Goal: Information Seeking & Learning: Compare options

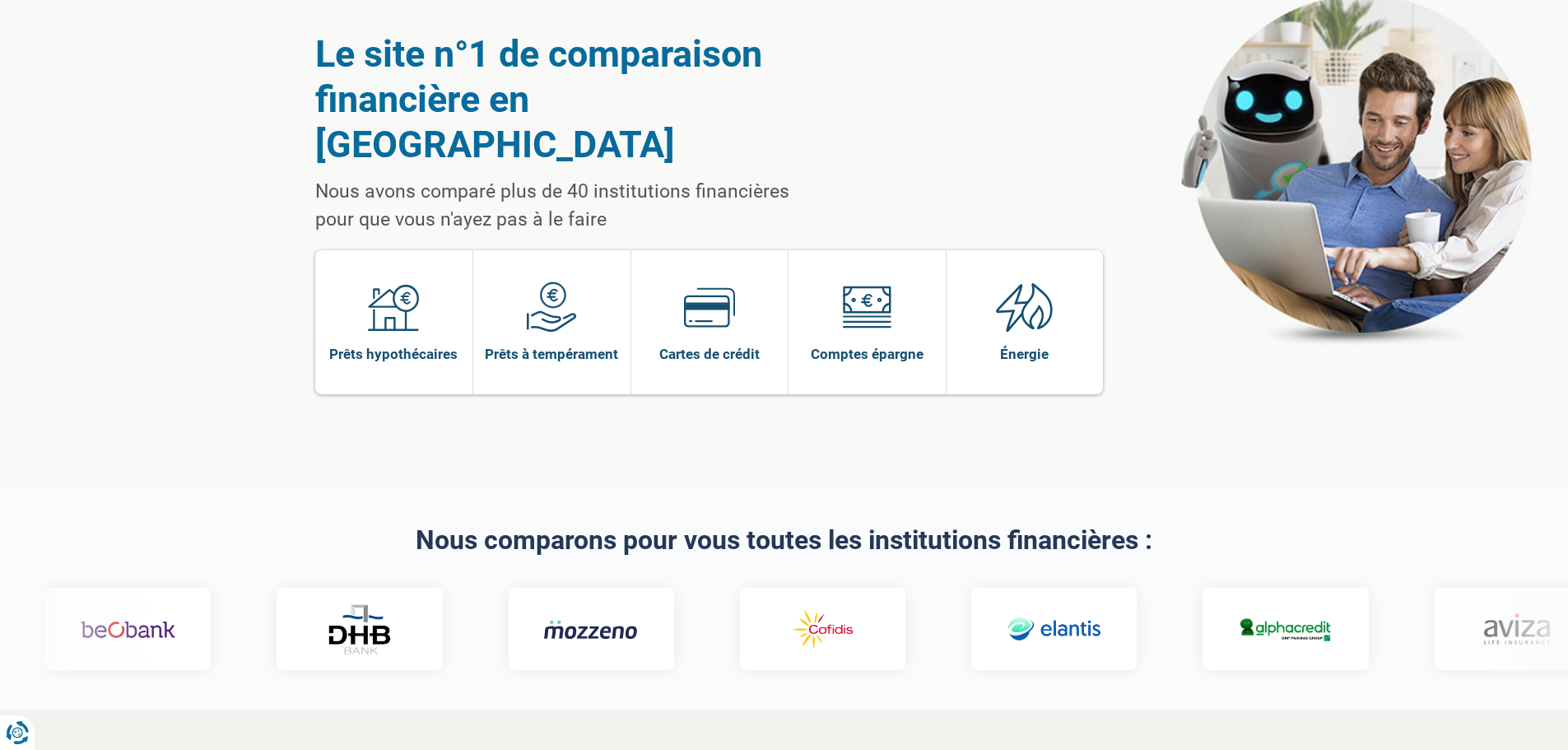
scroll to position [83, 0]
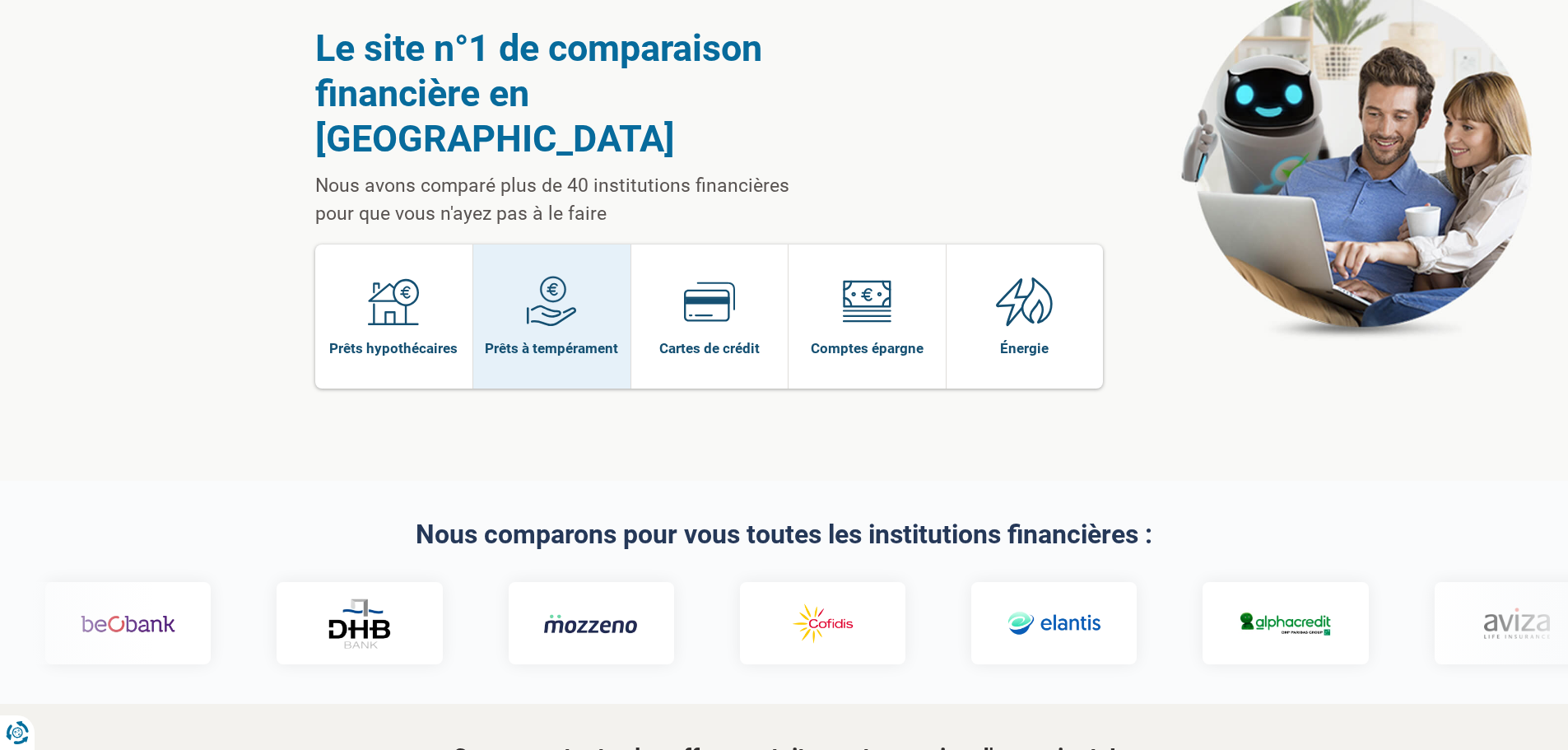
click at [591, 273] on link "Prêts à tempérament" at bounding box center [551, 317] width 157 height 144
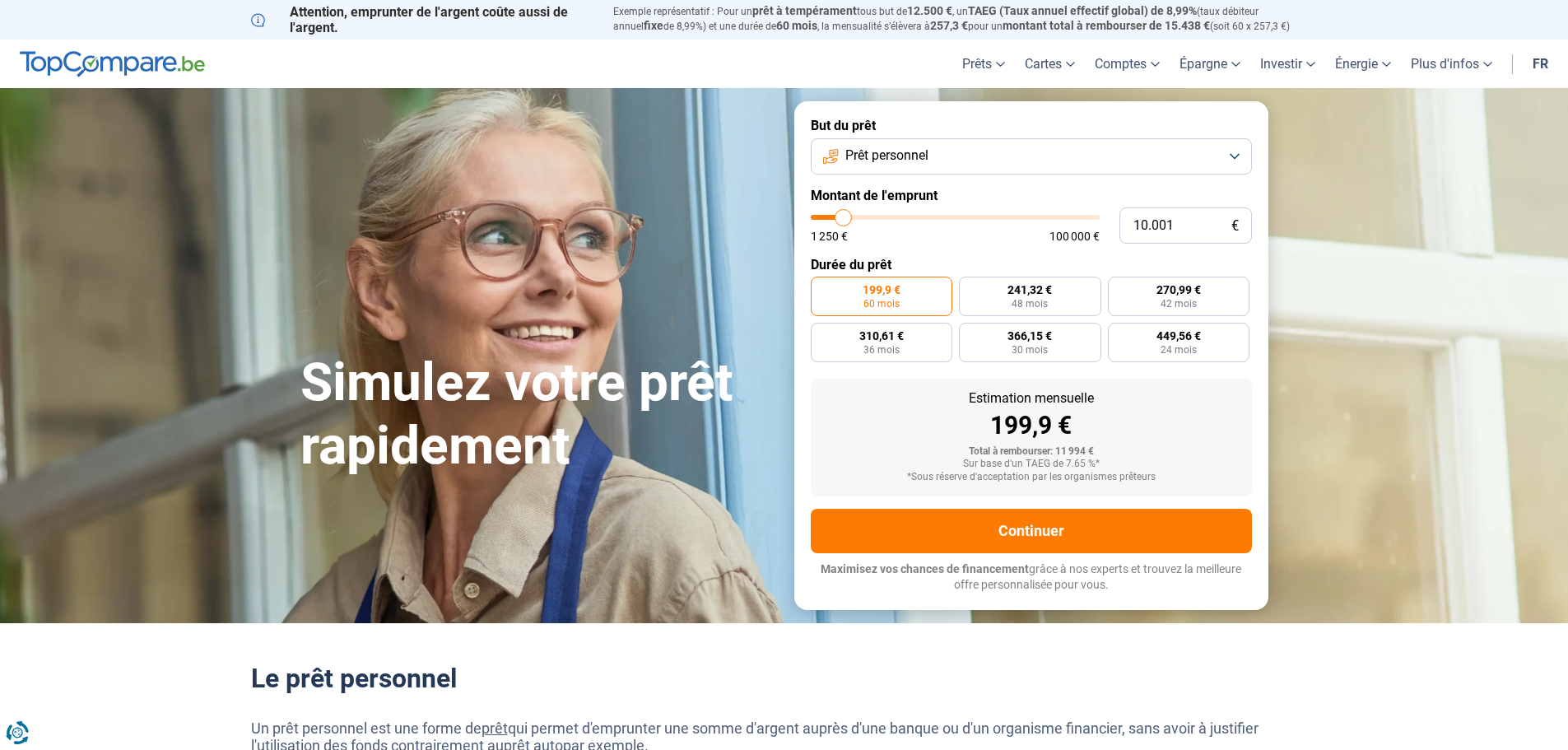
type input "11.500"
type input "11500"
type input "11.750"
type input "11750"
type input "12.000"
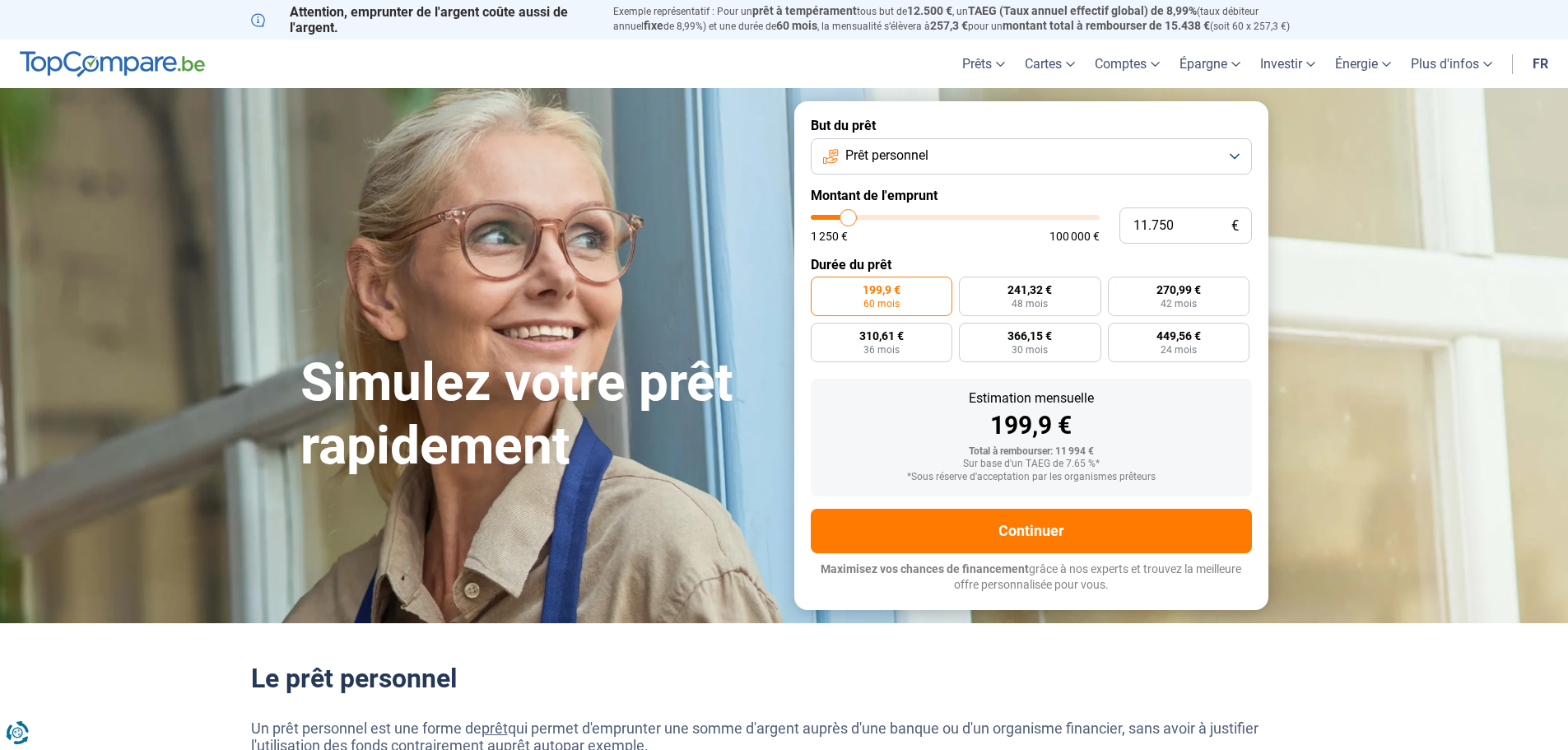
type input "12000"
type input "12.500"
type input "12500"
type input "12.750"
type input "12750"
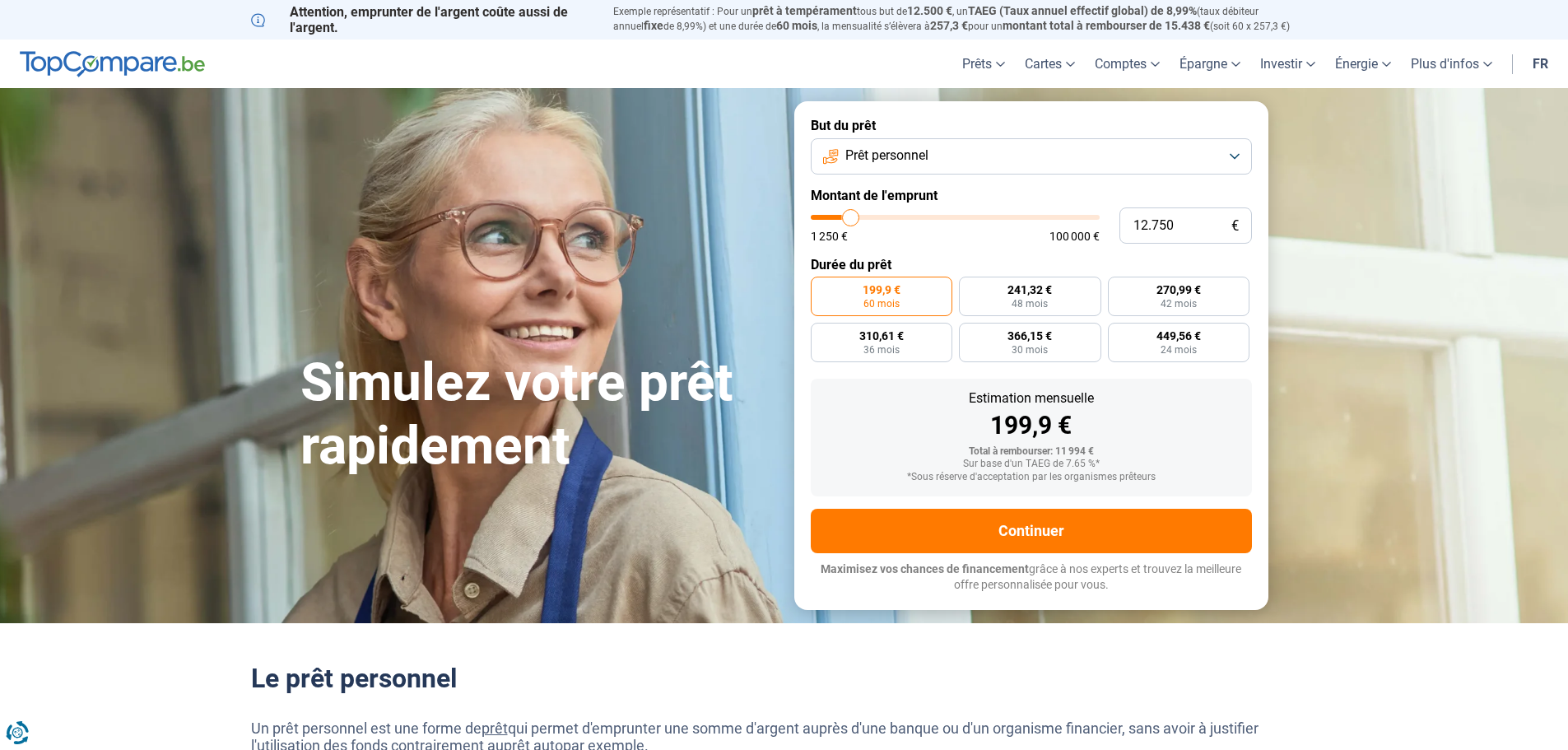
type input "13.000"
type input "13000"
type input "13.500"
type input "13500"
type input "14.000"
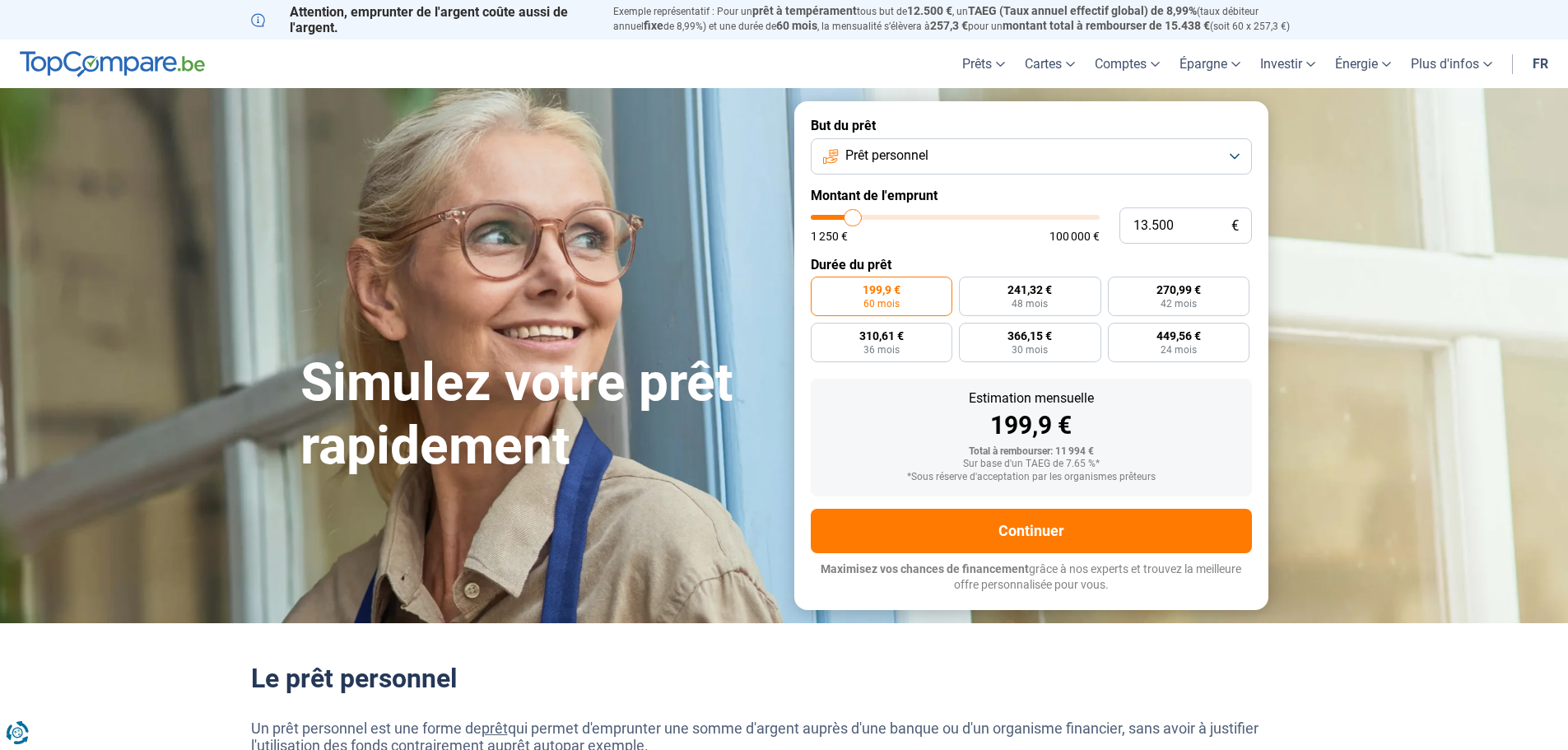
type input "14000"
type input "14.250"
type input "14250"
type input "14.500"
type input "14500"
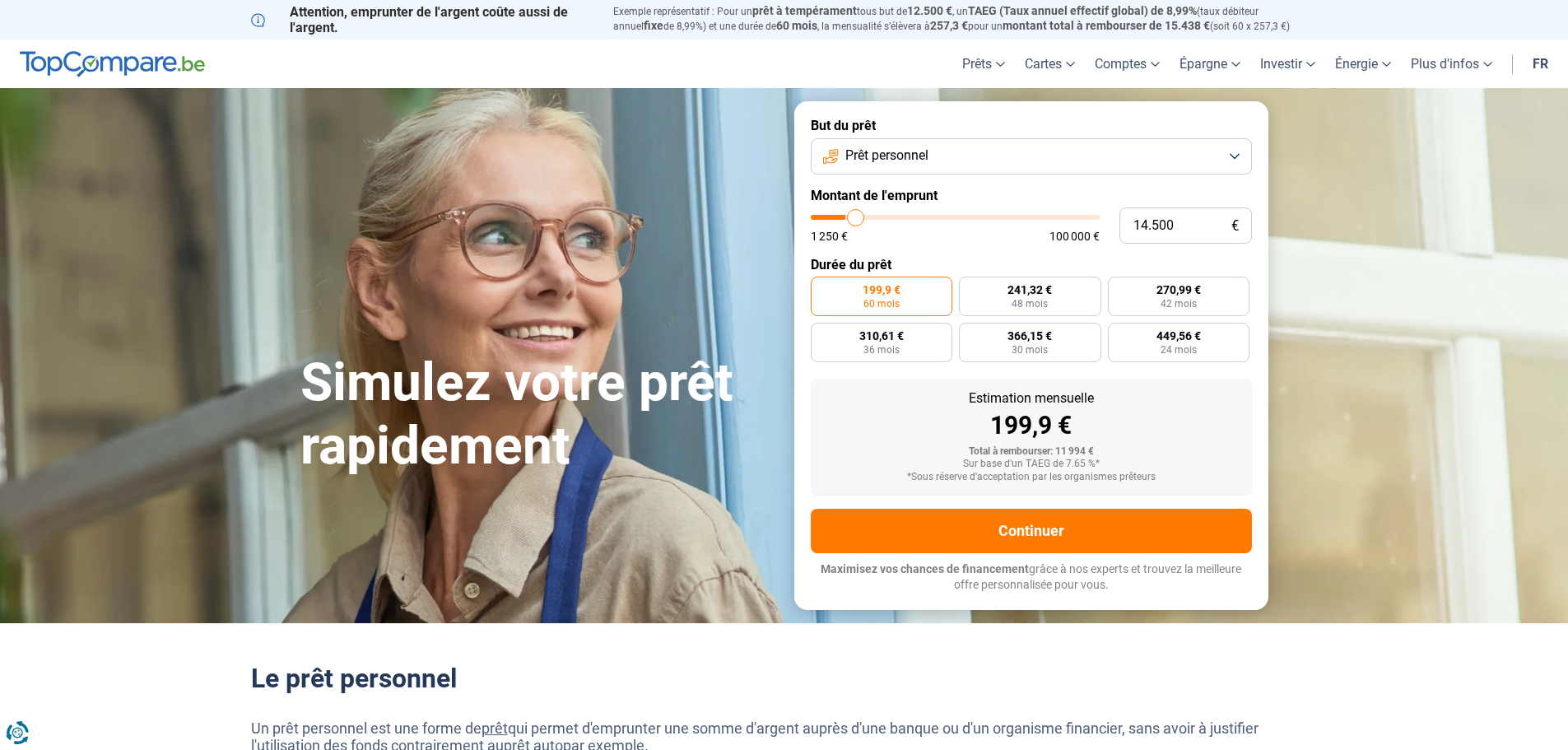
type input "14.750"
type input "14750"
type input "15.000"
type input "15000"
type input "15.500"
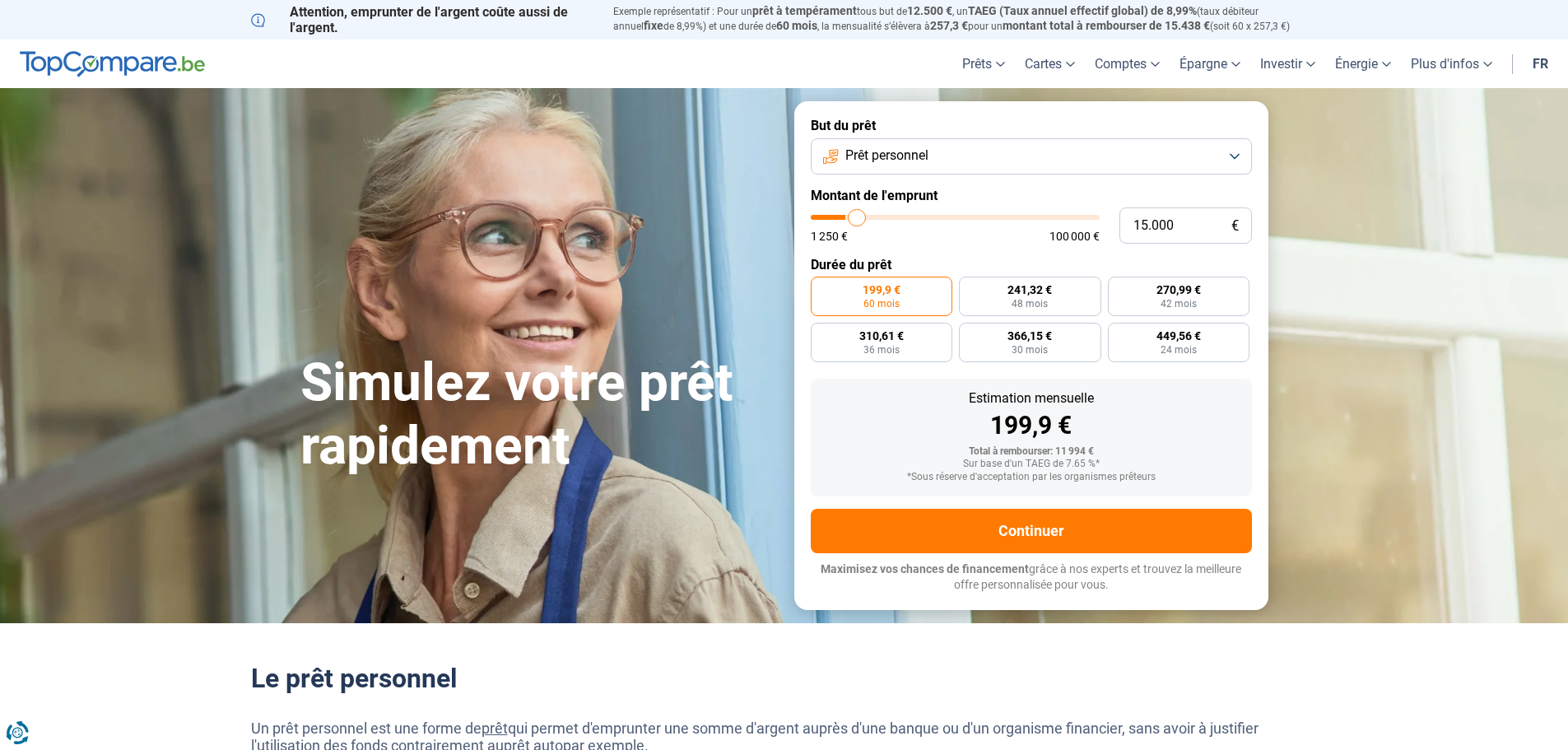
type input "15500"
type input "15.750"
type input "15750"
type input "16.000"
type input "16000"
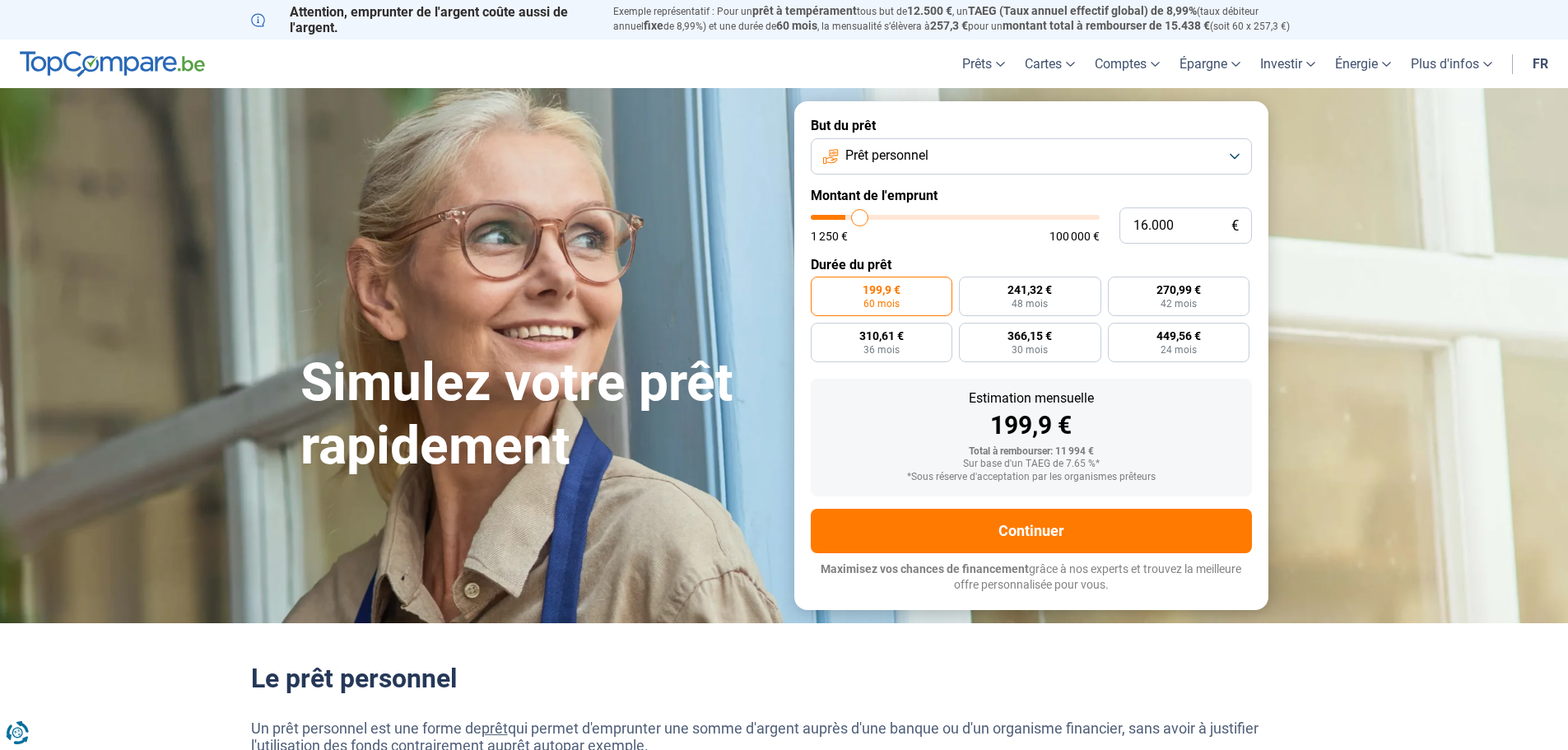
type input "16.250"
type input "16250"
type input "16.500"
type input "16500"
type input "17.000"
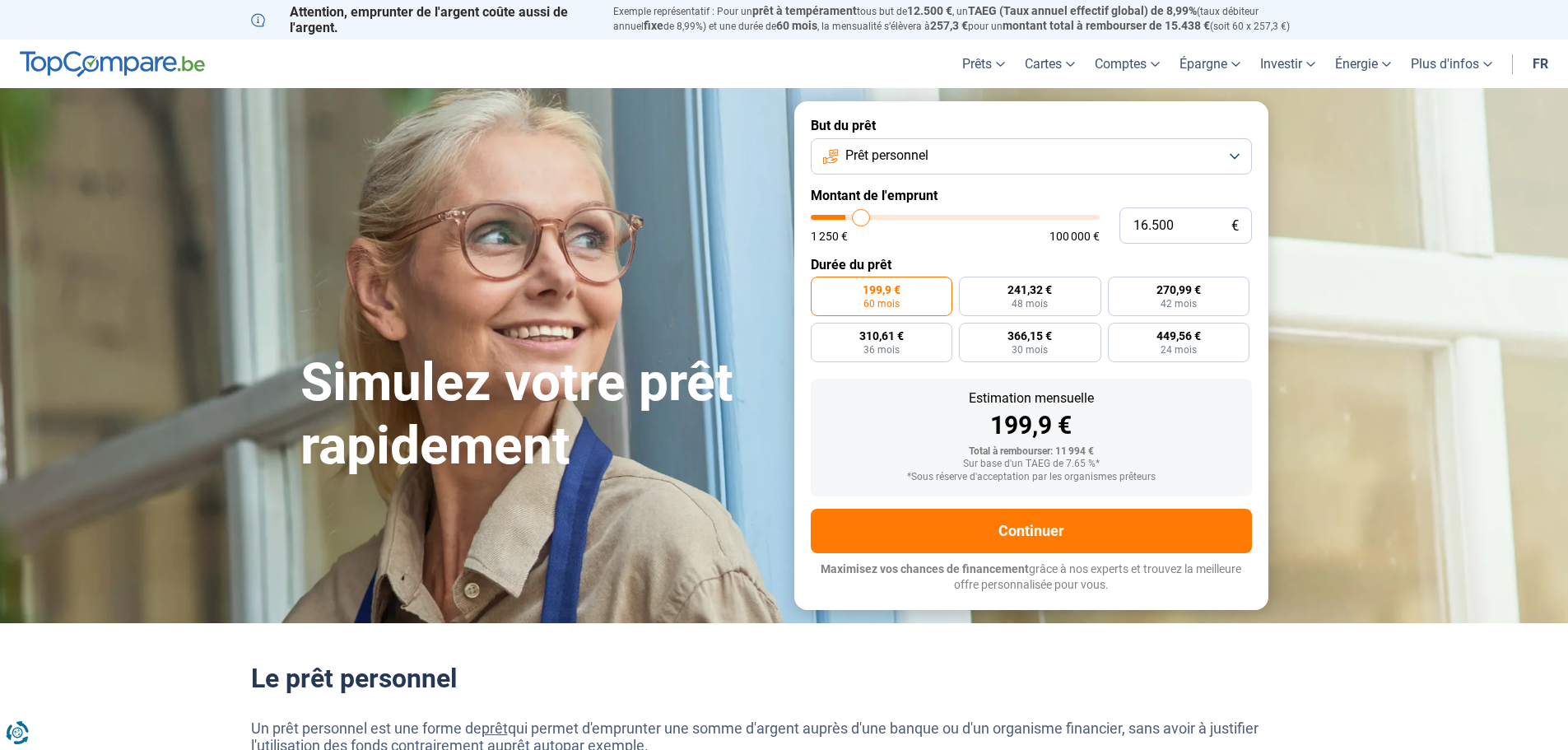
type input "17000"
type input "17.250"
type input "17250"
type input "17.500"
type input "17500"
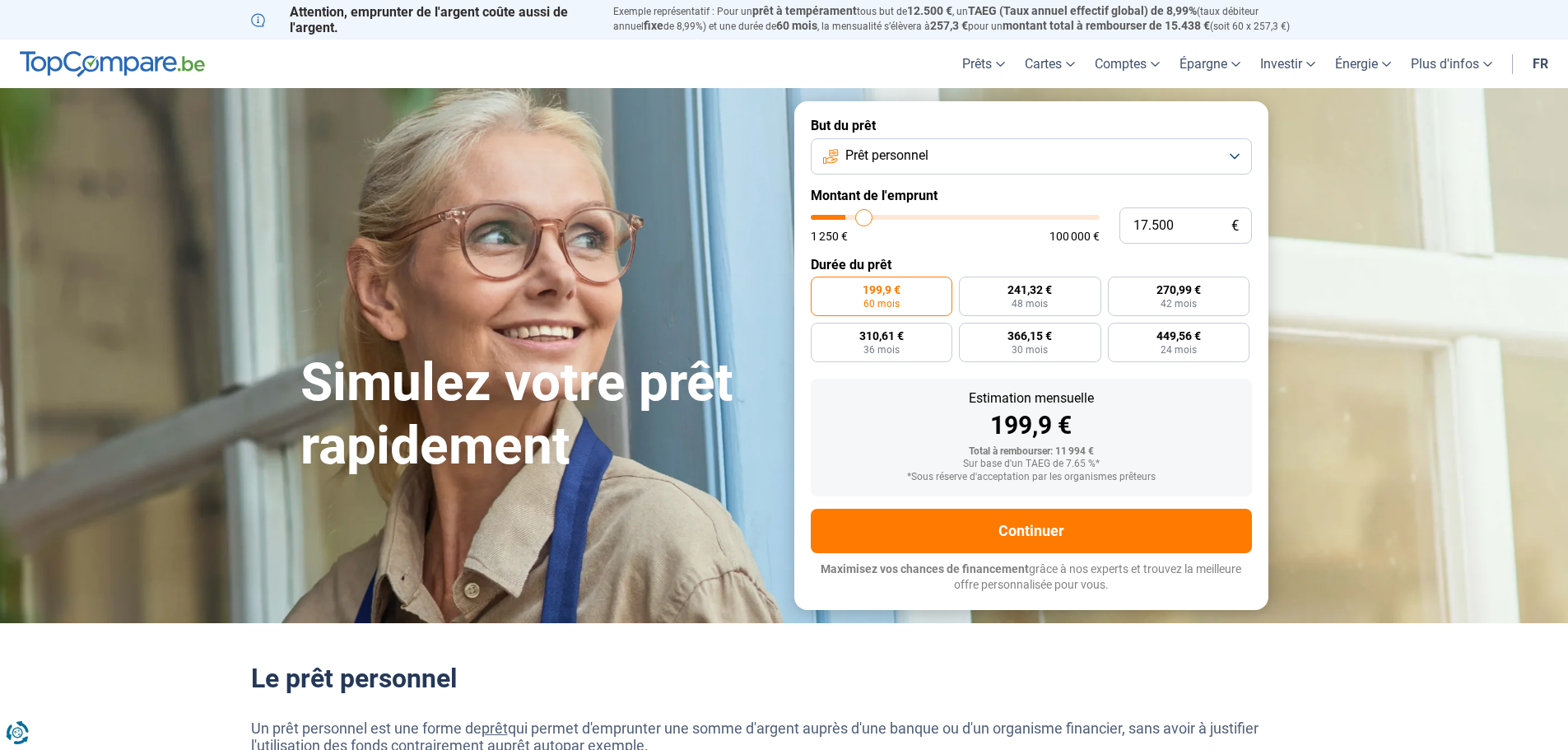
type input "17.750"
type input "17750"
type input "18.000"
type input "18000"
type input "18.750"
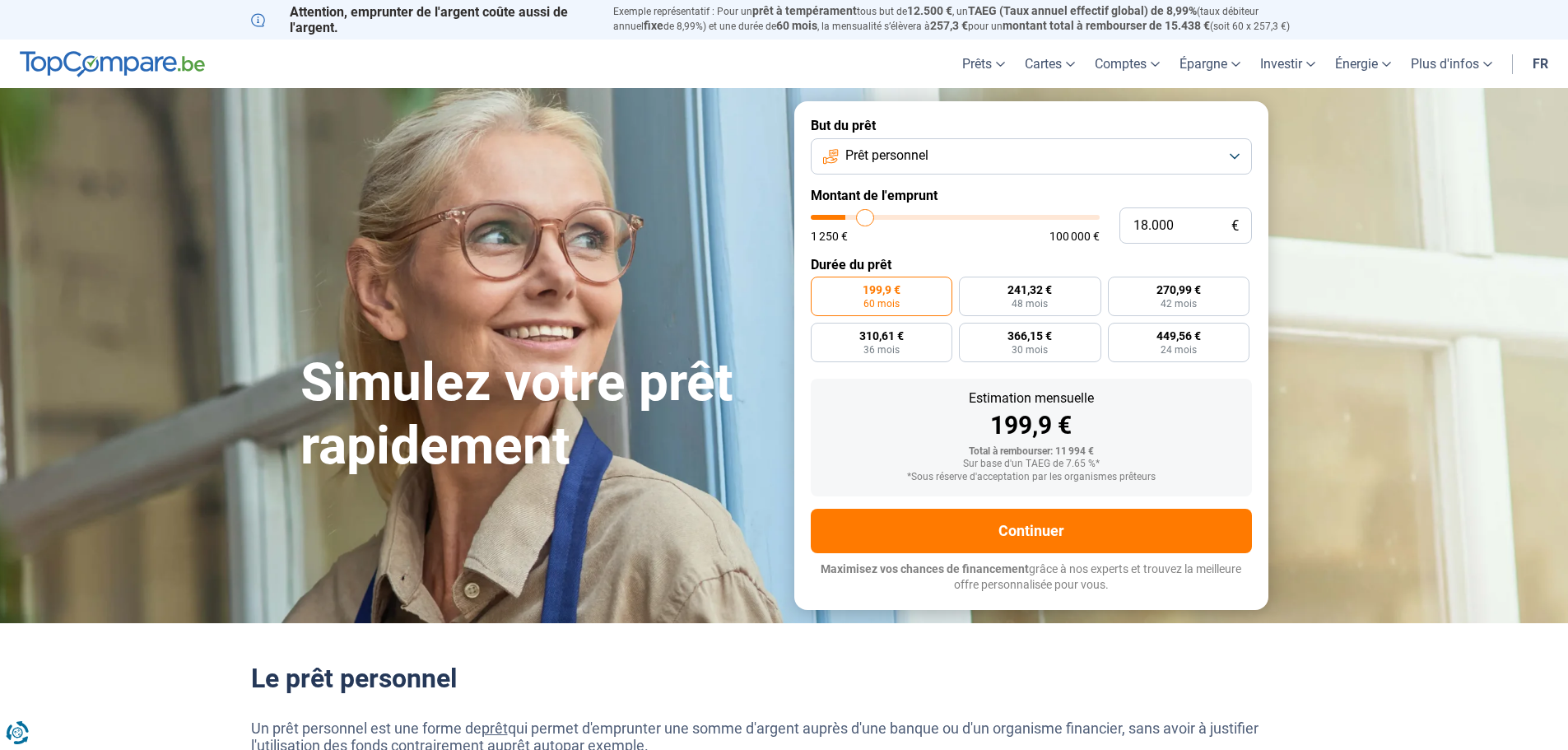
type input "18750"
type input "19.000"
type input "19000"
type input "19.250"
type input "19250"
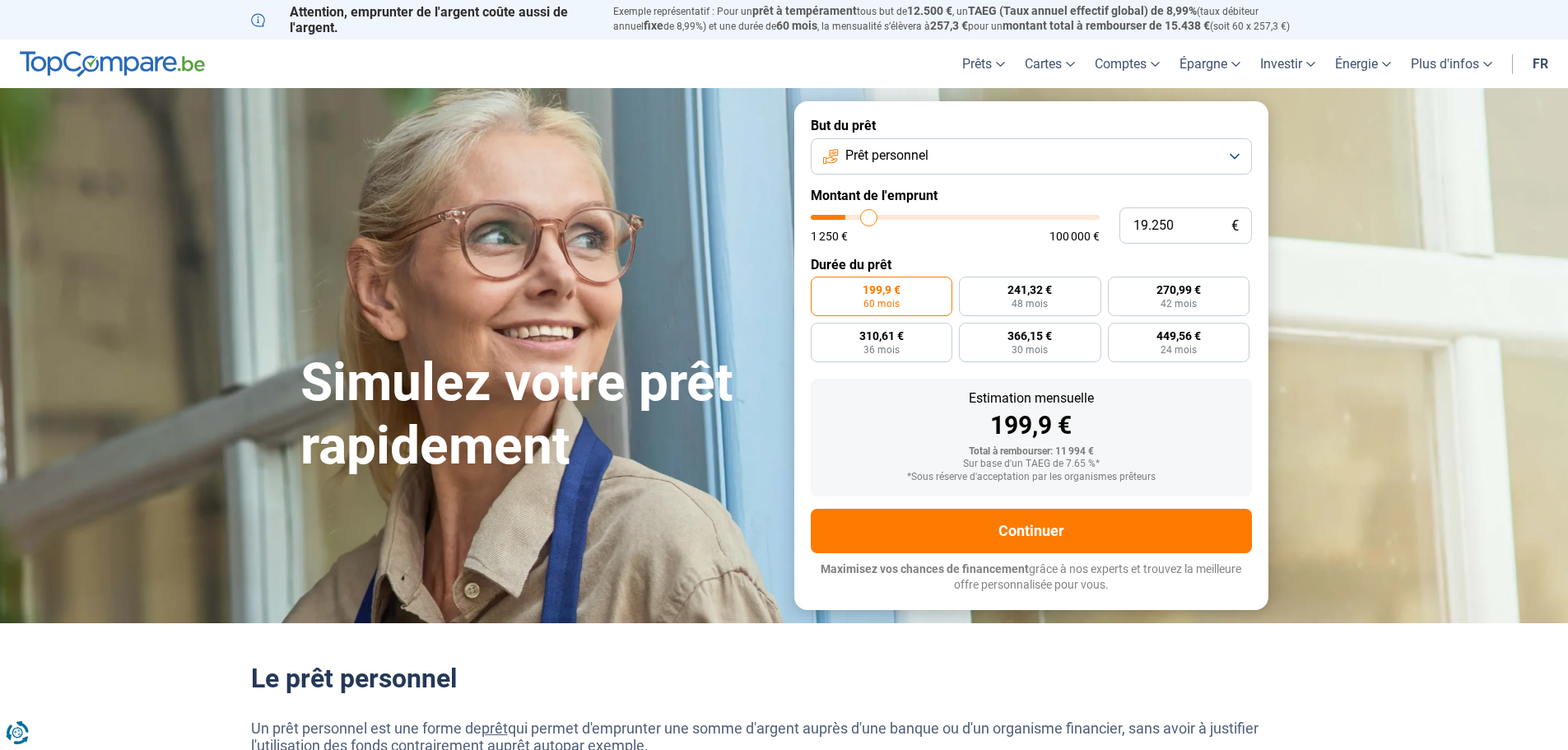
type input "19.750"
type input "19750"
type input "20.000"
type input "20000"
type input "20.250"
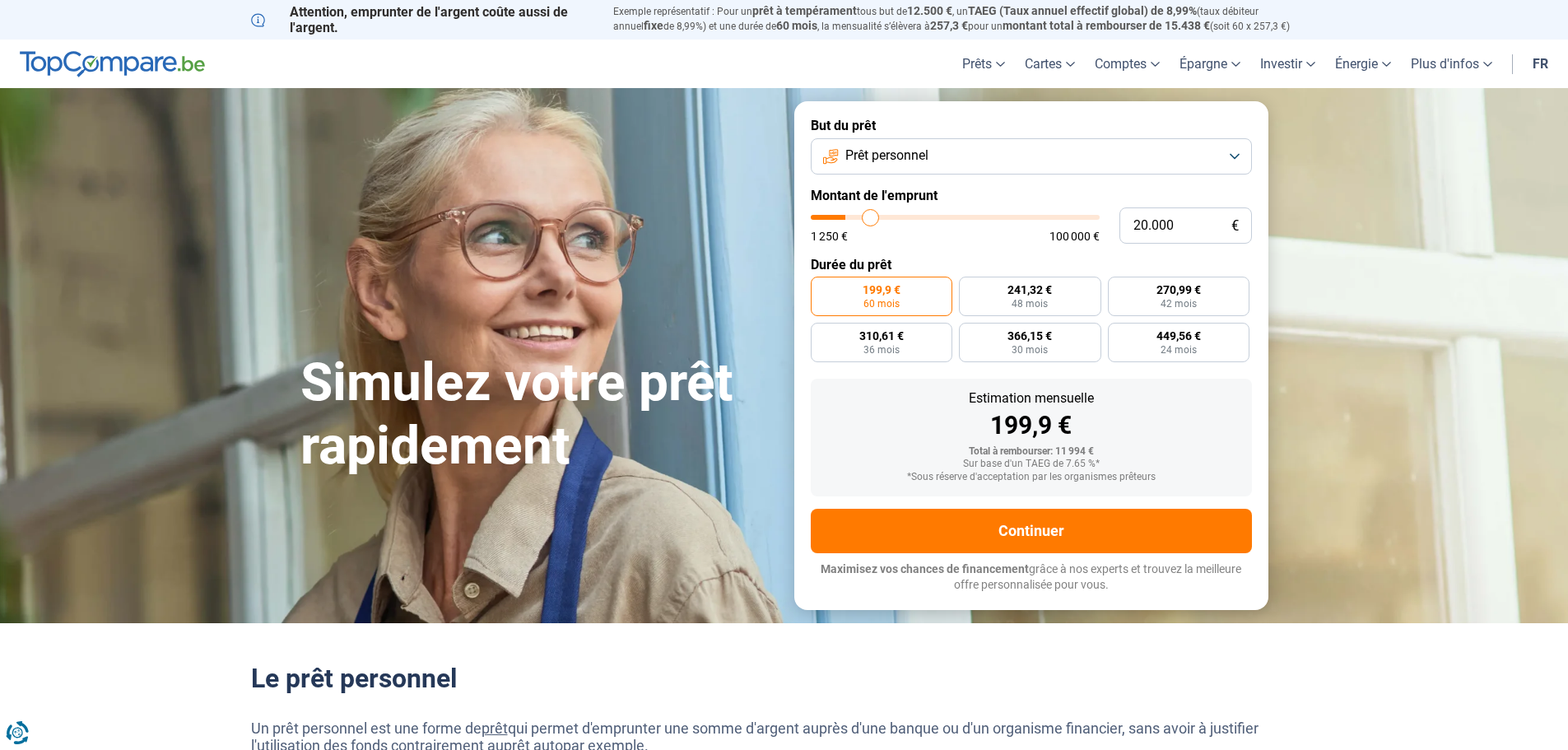
type input "20250"
type input "20.500"
type input "20500"
type input "20.750"
type input "20750"
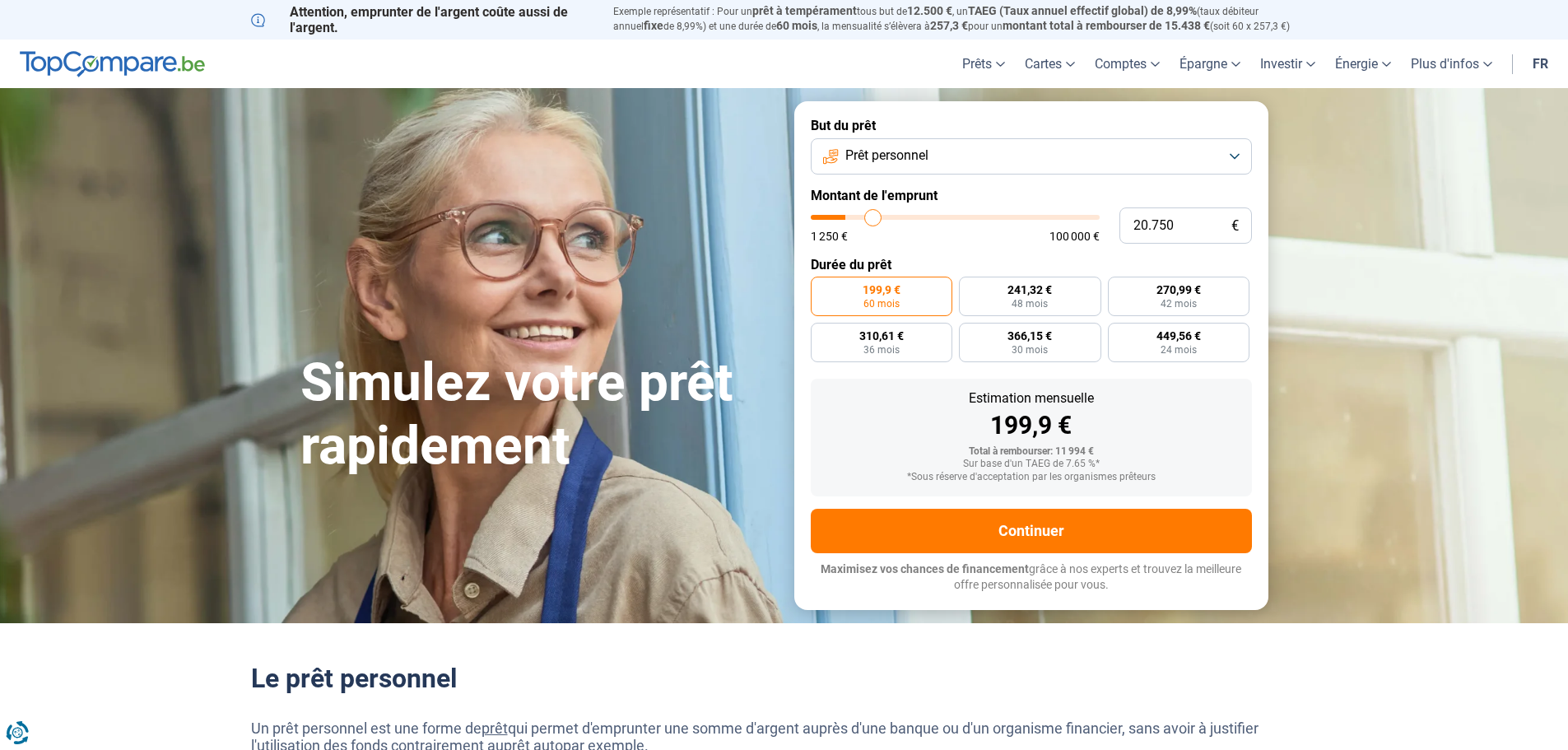
type input "21.250"
type input "21250"
type input "21.500"
type input "21500"
type input "21.750"
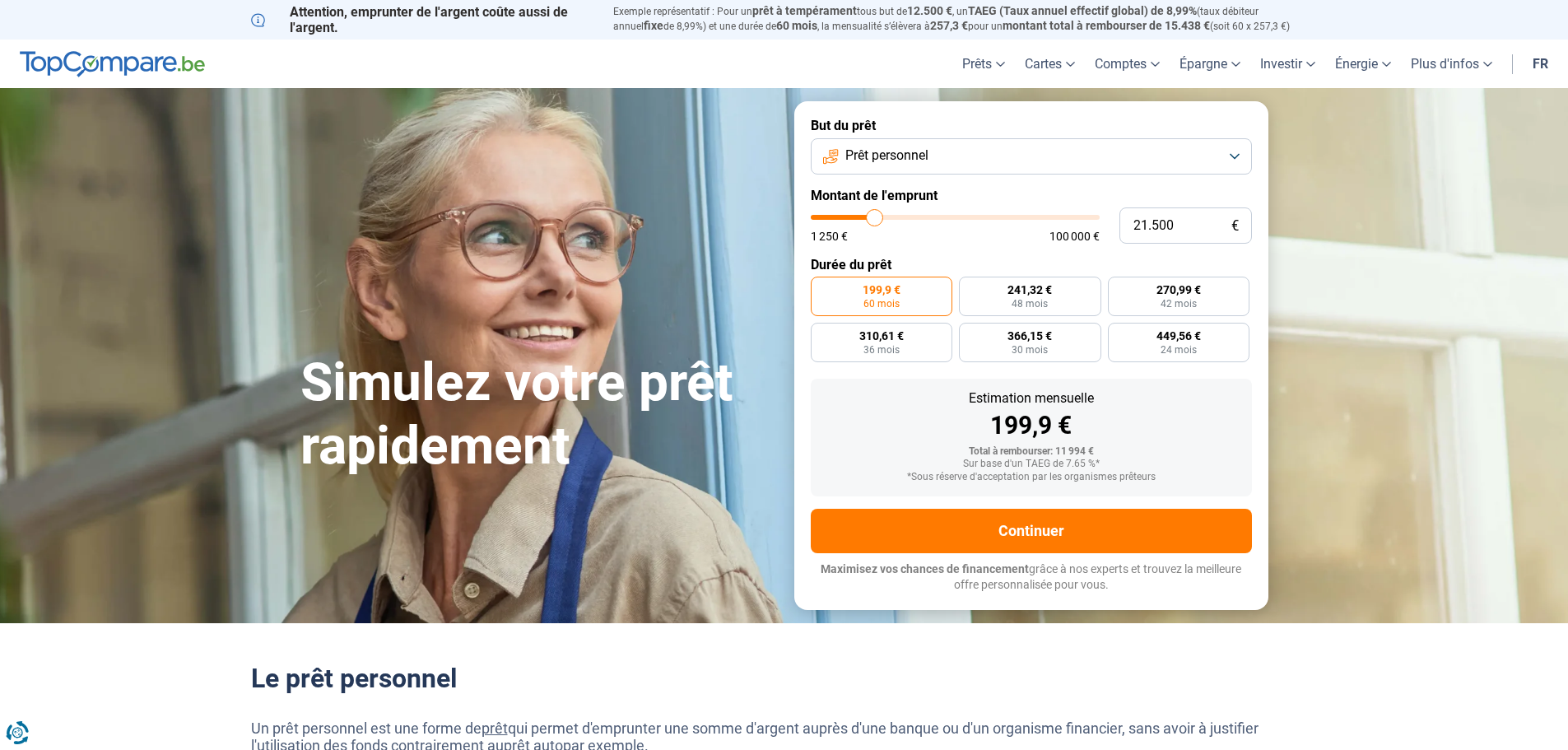
type input "21750"
type input "22.000"
type input "22000"
type input "22.250"
type input "22250"
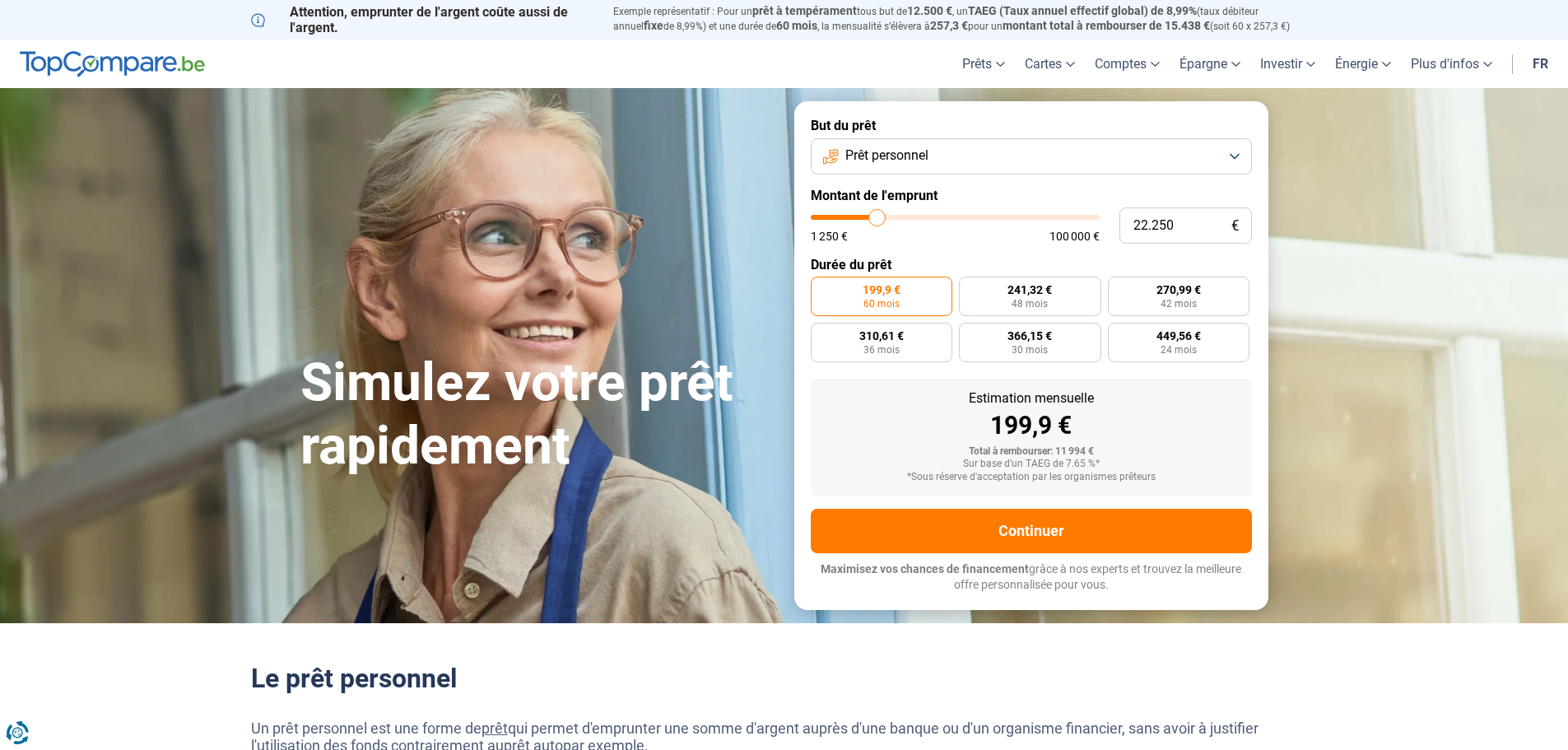
type input "22.750"
type input "22750"
type input "23.000"
type input "23000"
type input "22.750"
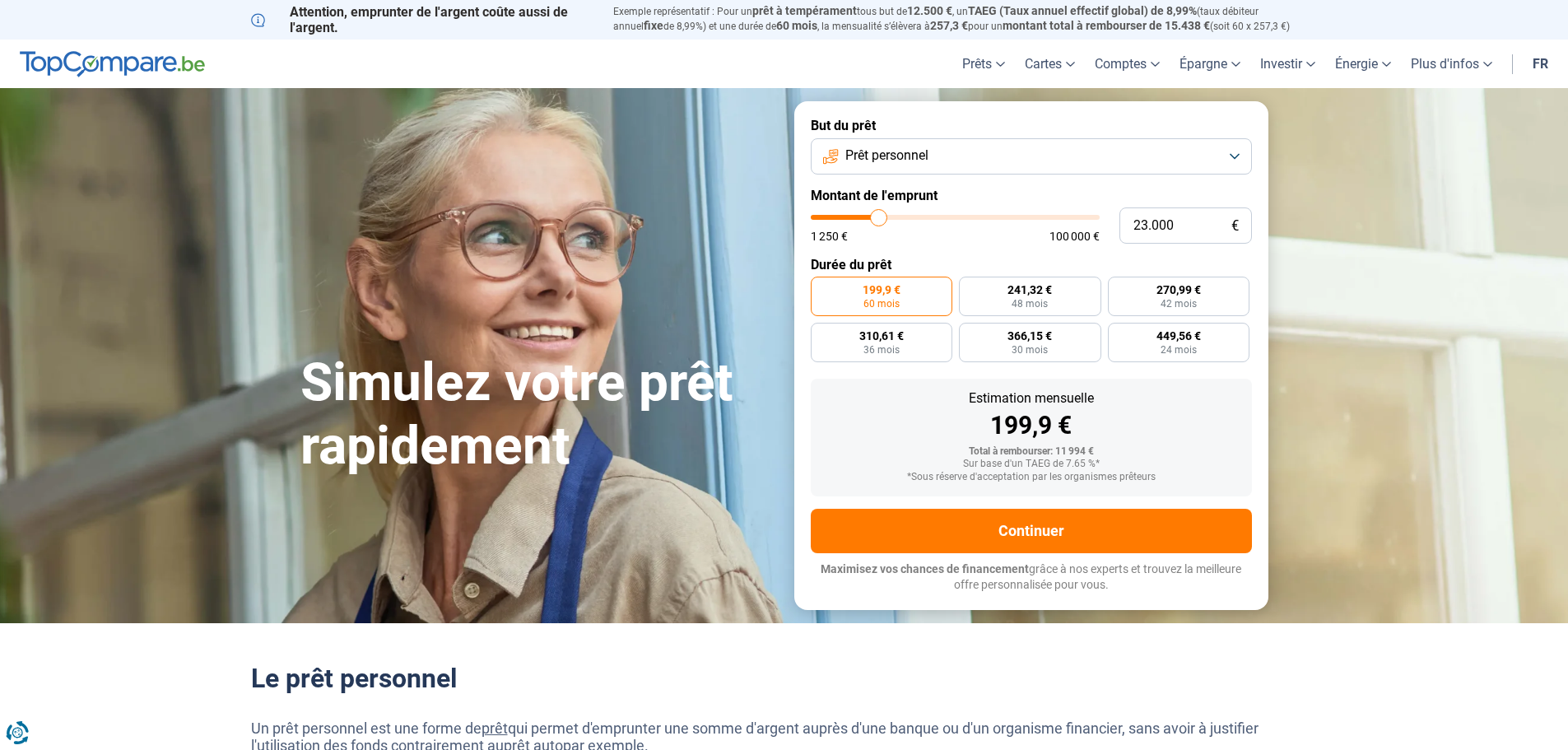
type input "22750"
type input "22.250"
type input "22250"
type input "22.000"
type input "22000"
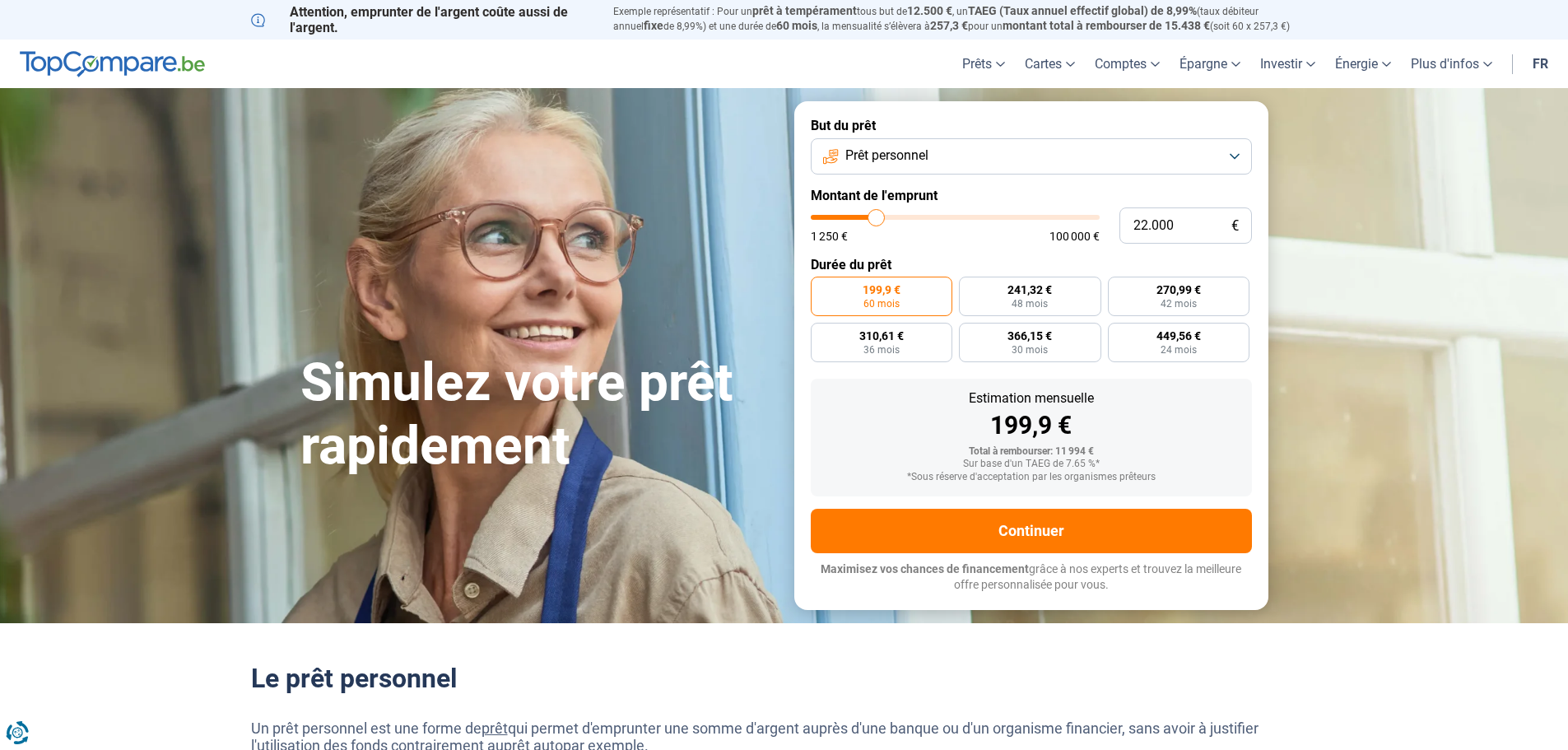
type input "21.500"
type input "21500"
type input "21.250"
type input "21250"
type input "20.750"
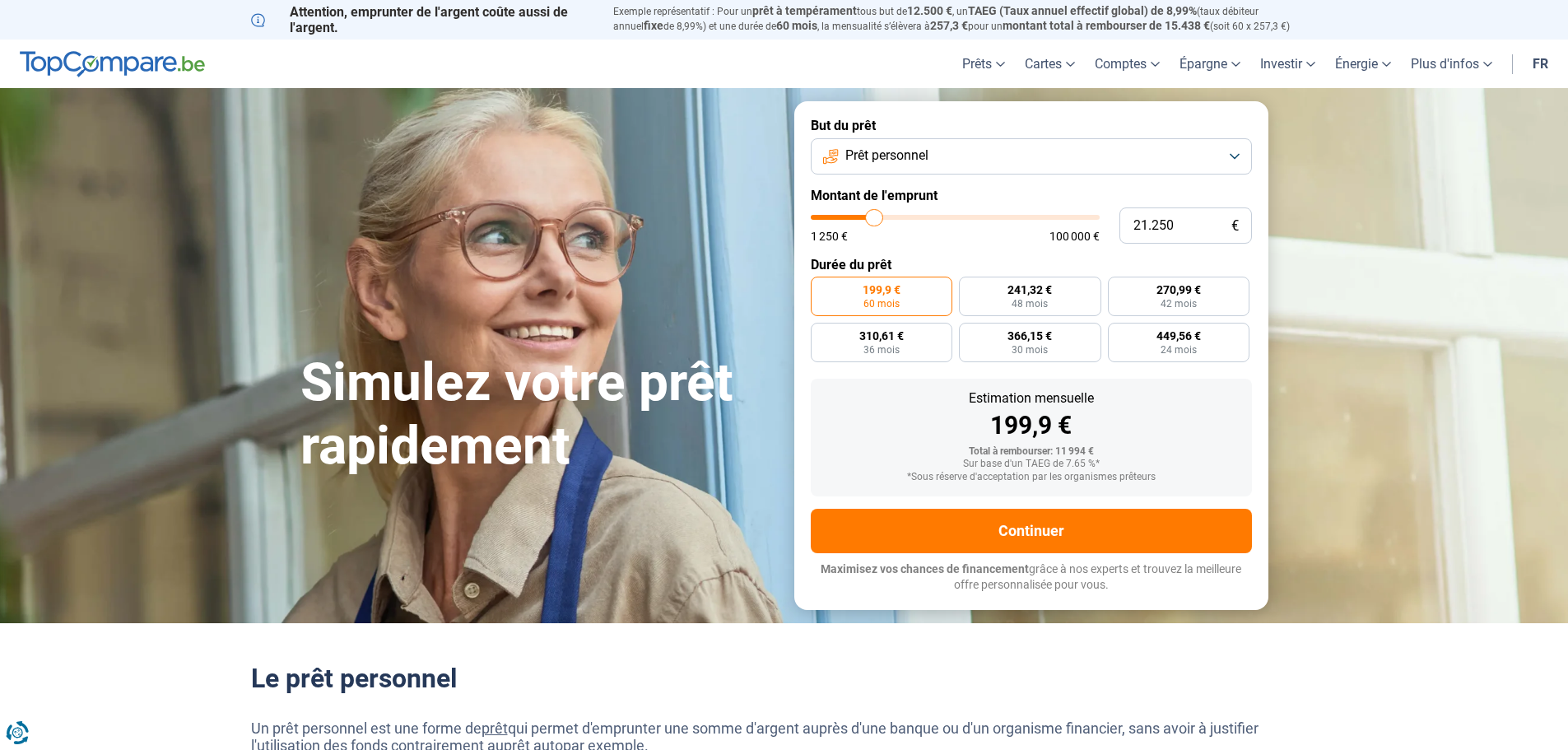
type input "20750"
type input "20.500"
type input "20500"
type input "20.250"
type input "20250"
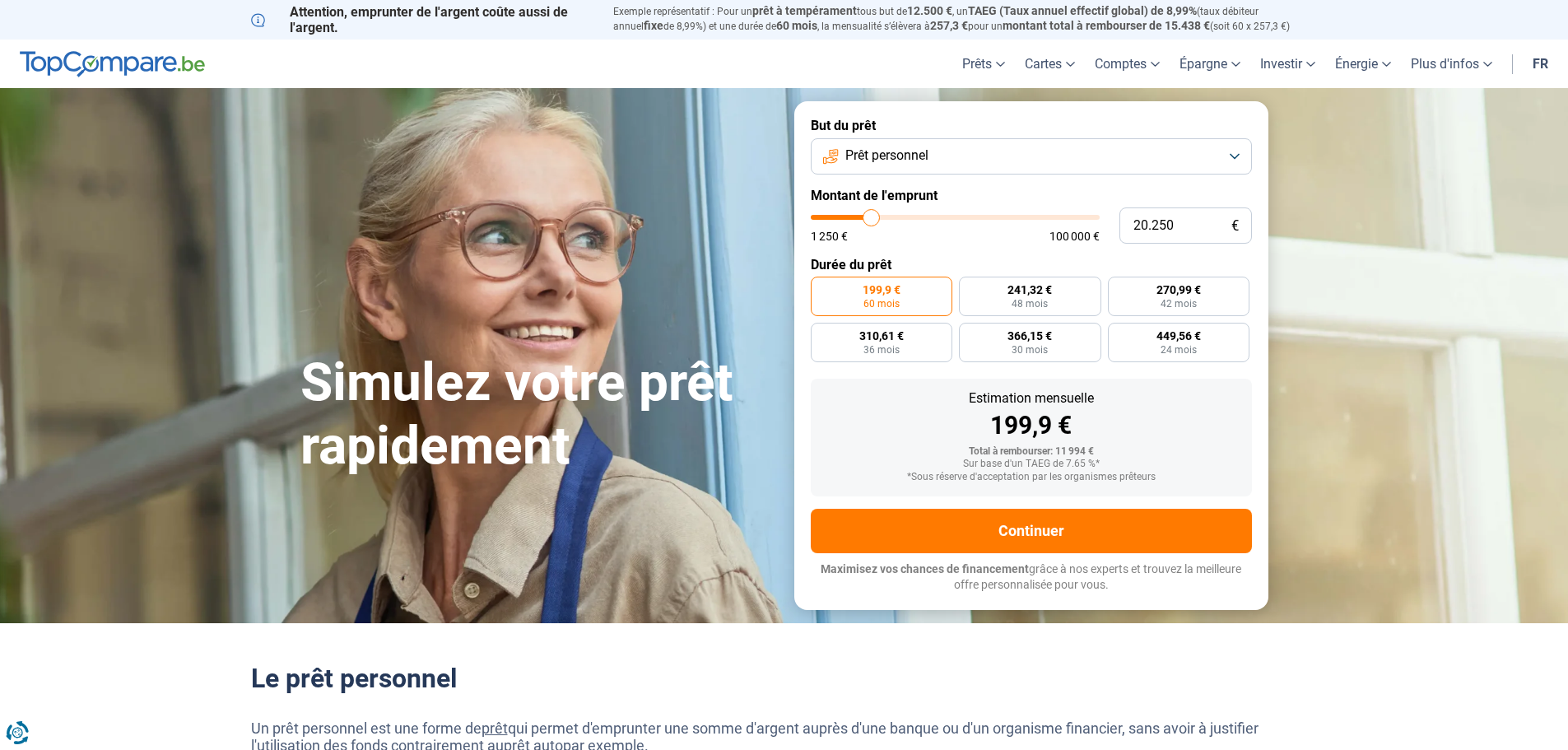
type input "19.750"
type input "19750"
type input "19.250"
type input "19250"
type input "19.000"
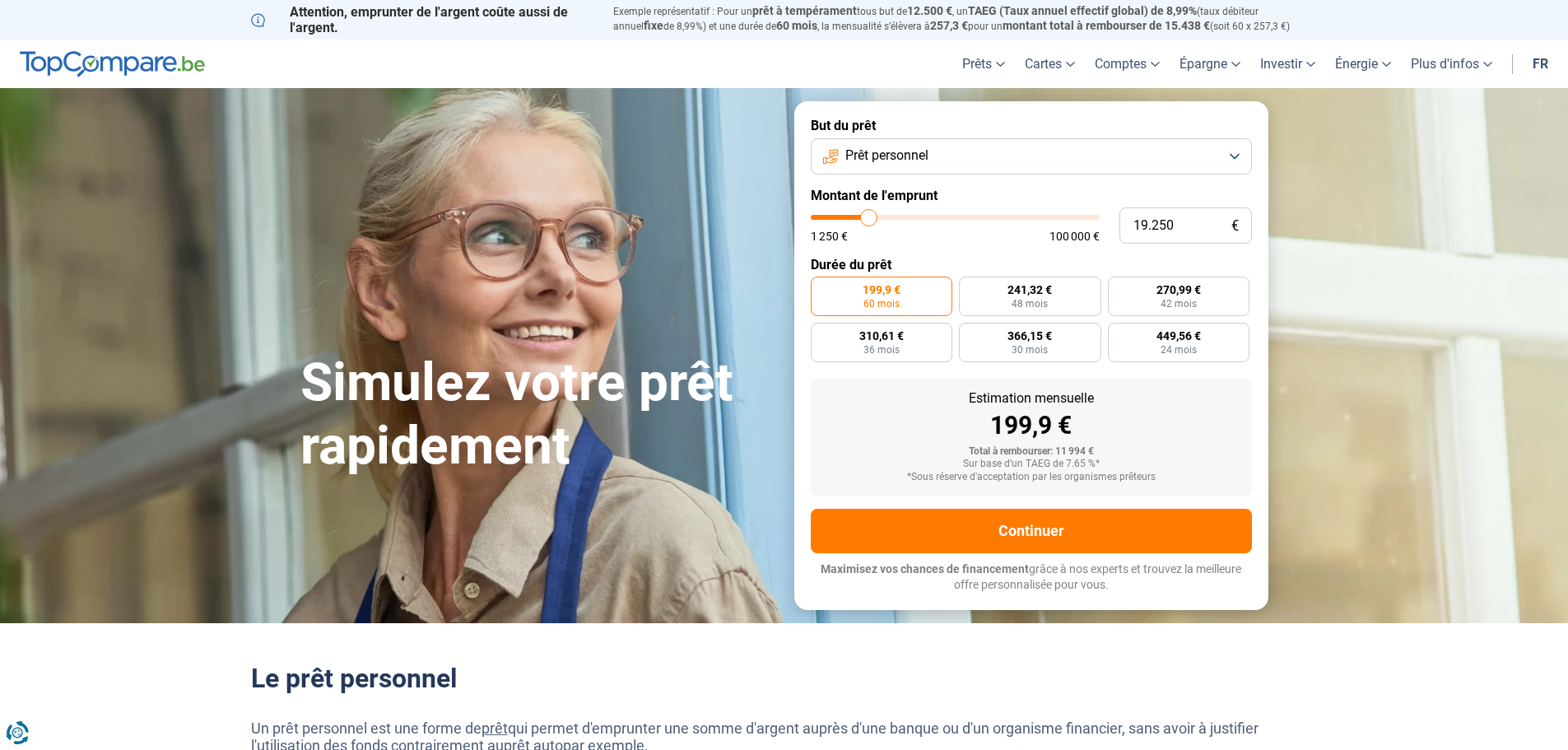
type input "19000"
type input "18.750"
type input "18750"
type input "18.500"
type input "18500"
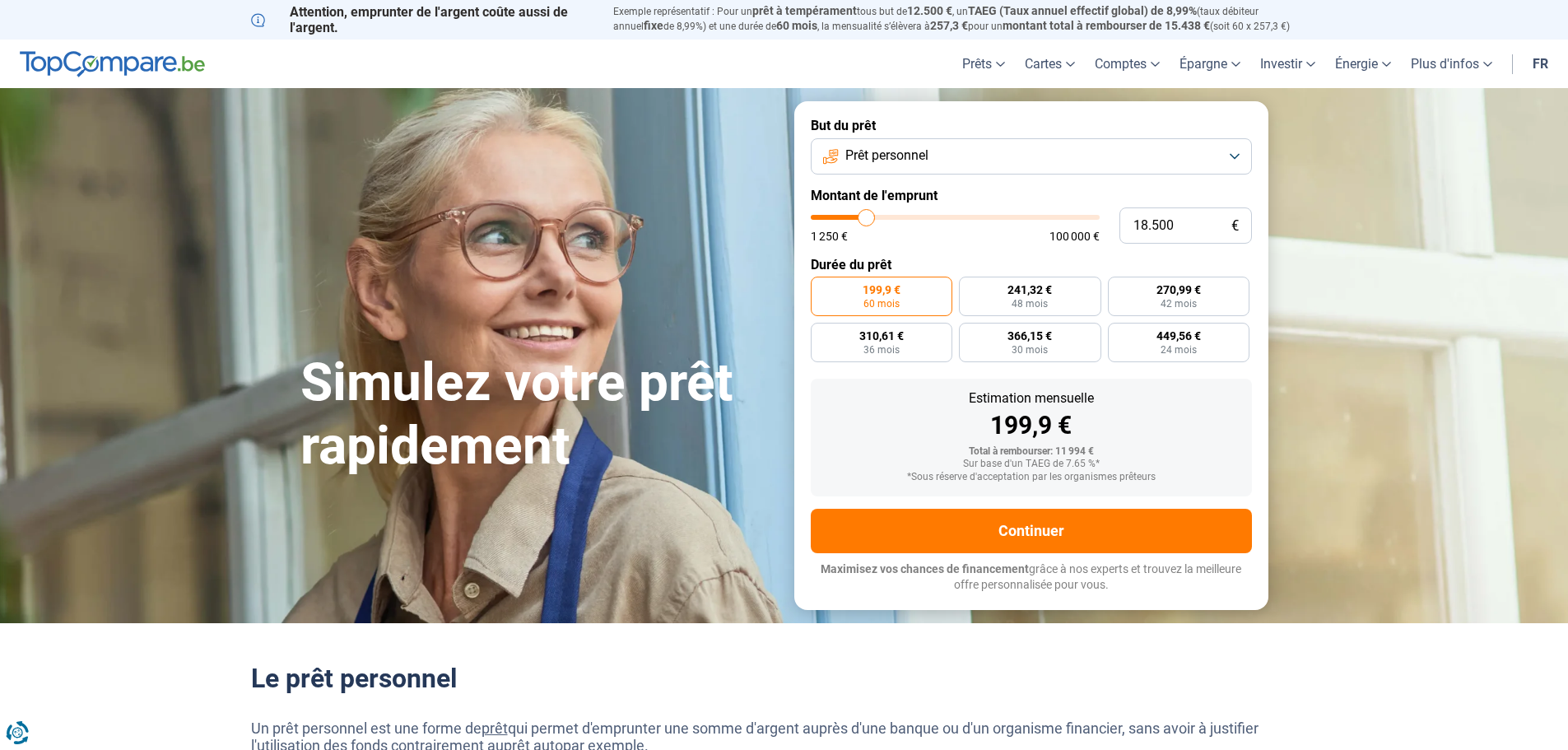
type input "18.000"
type input "18000"
type input "17.500"
type input "17500"
type input "17.250"
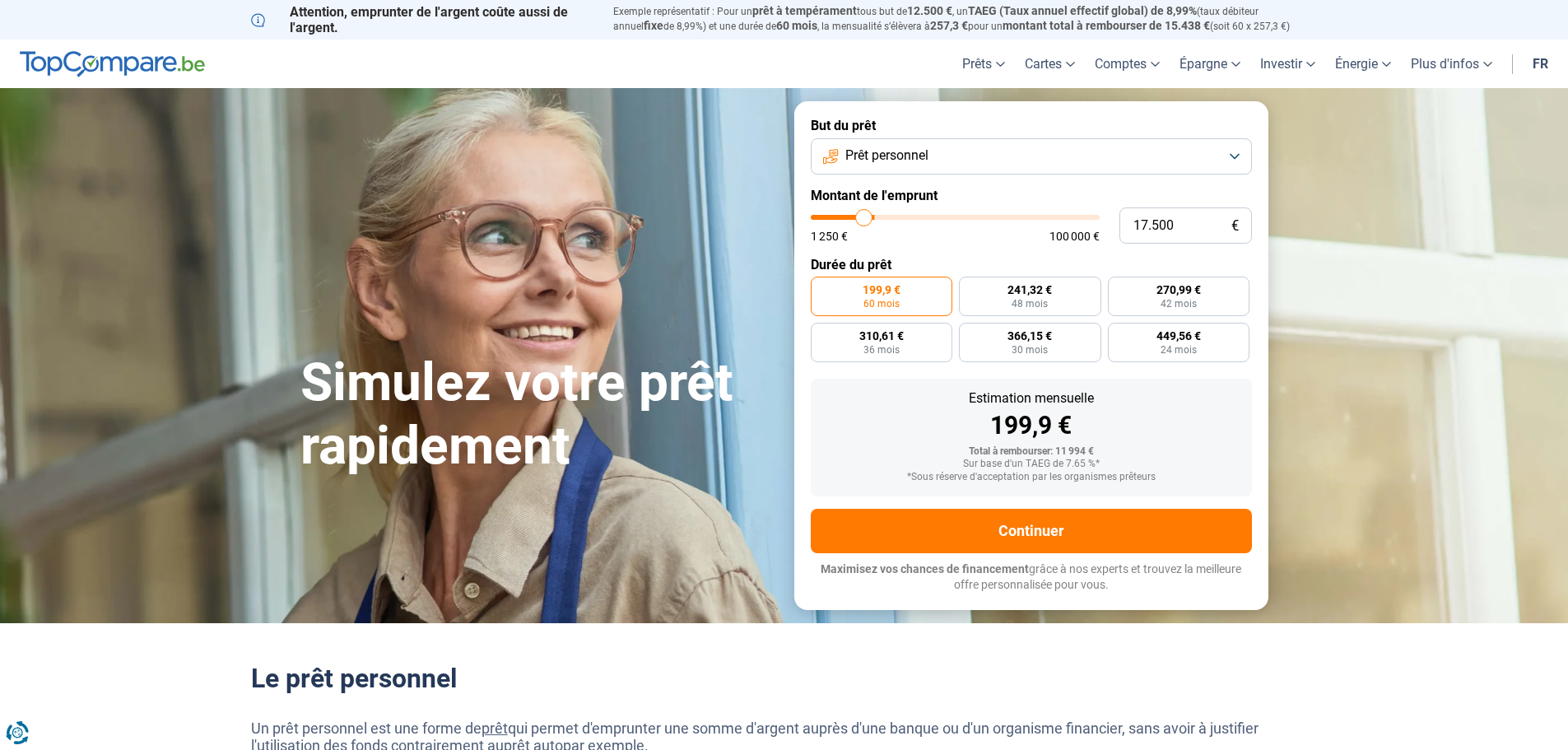
type input "17250"
type input "17.000"
type input "17000"
type input "16.500"
type input "16500"
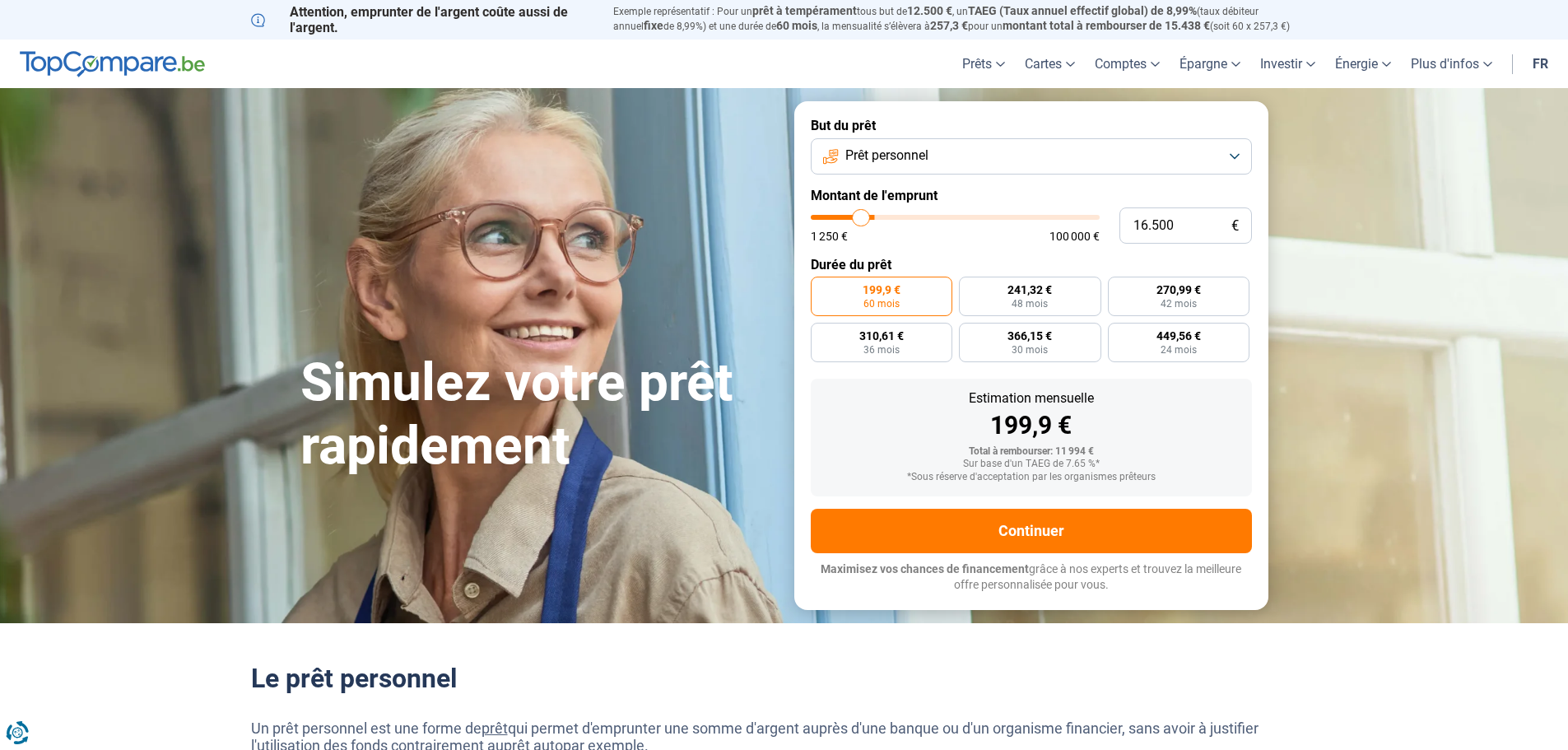
type input "16.250"
type input "16250"
type input "15.750"
type input "15750"
type input "15.500"
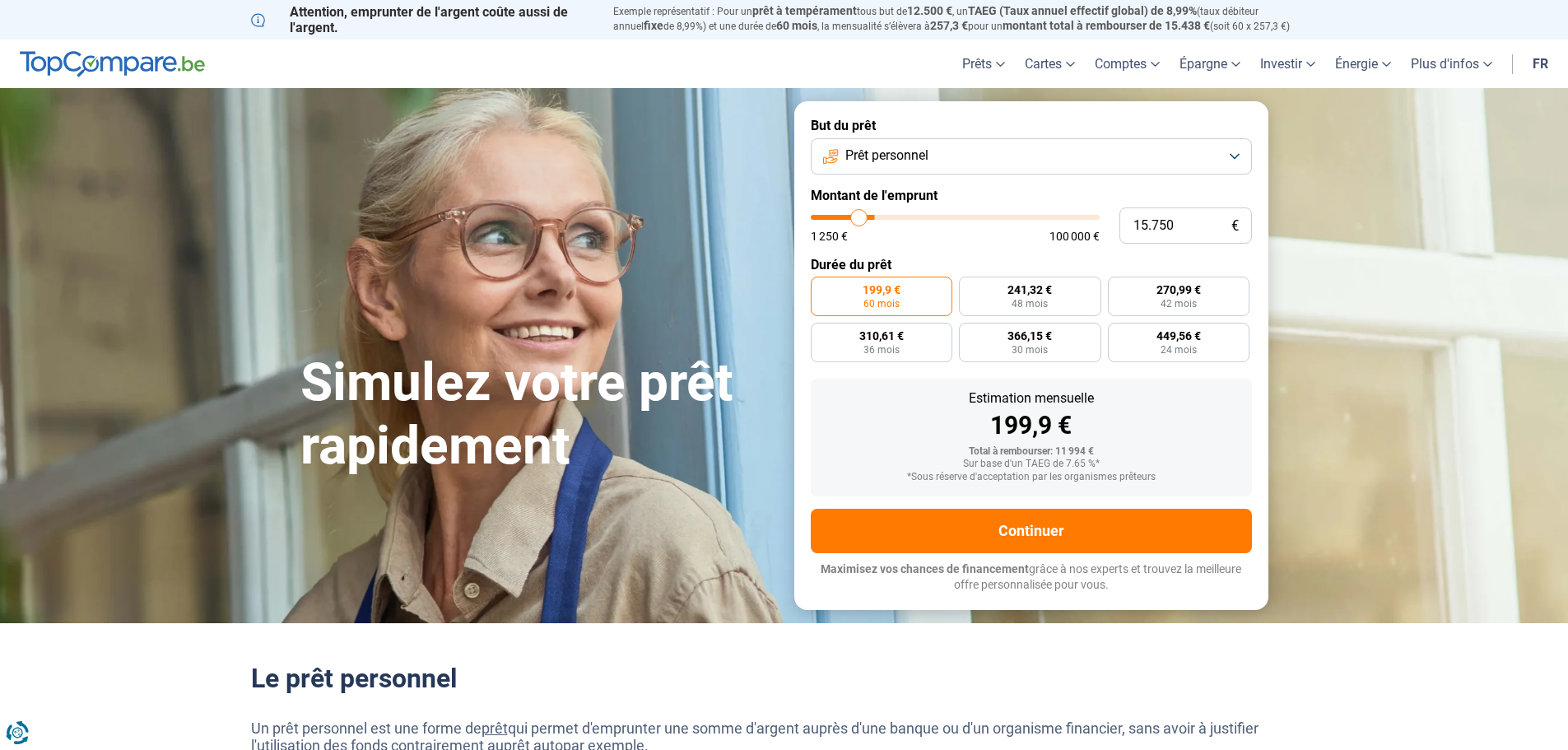
type input "15500"
type input "15.000"
type input "15000"
type input "14.500"
type input "14500"
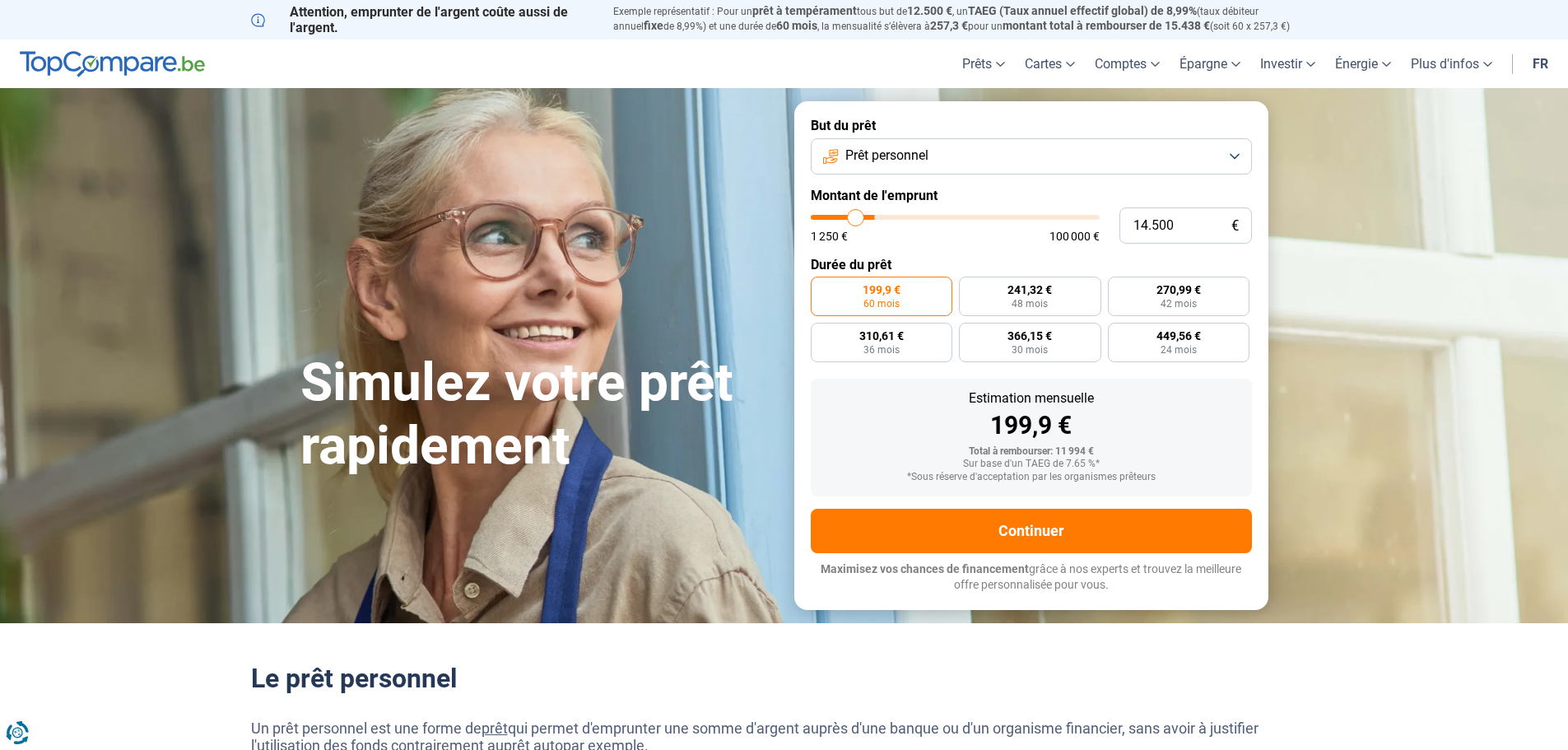
type input "14.250"
type input "14250"
type input "13.500"
type input "13500"
type input "13.000"
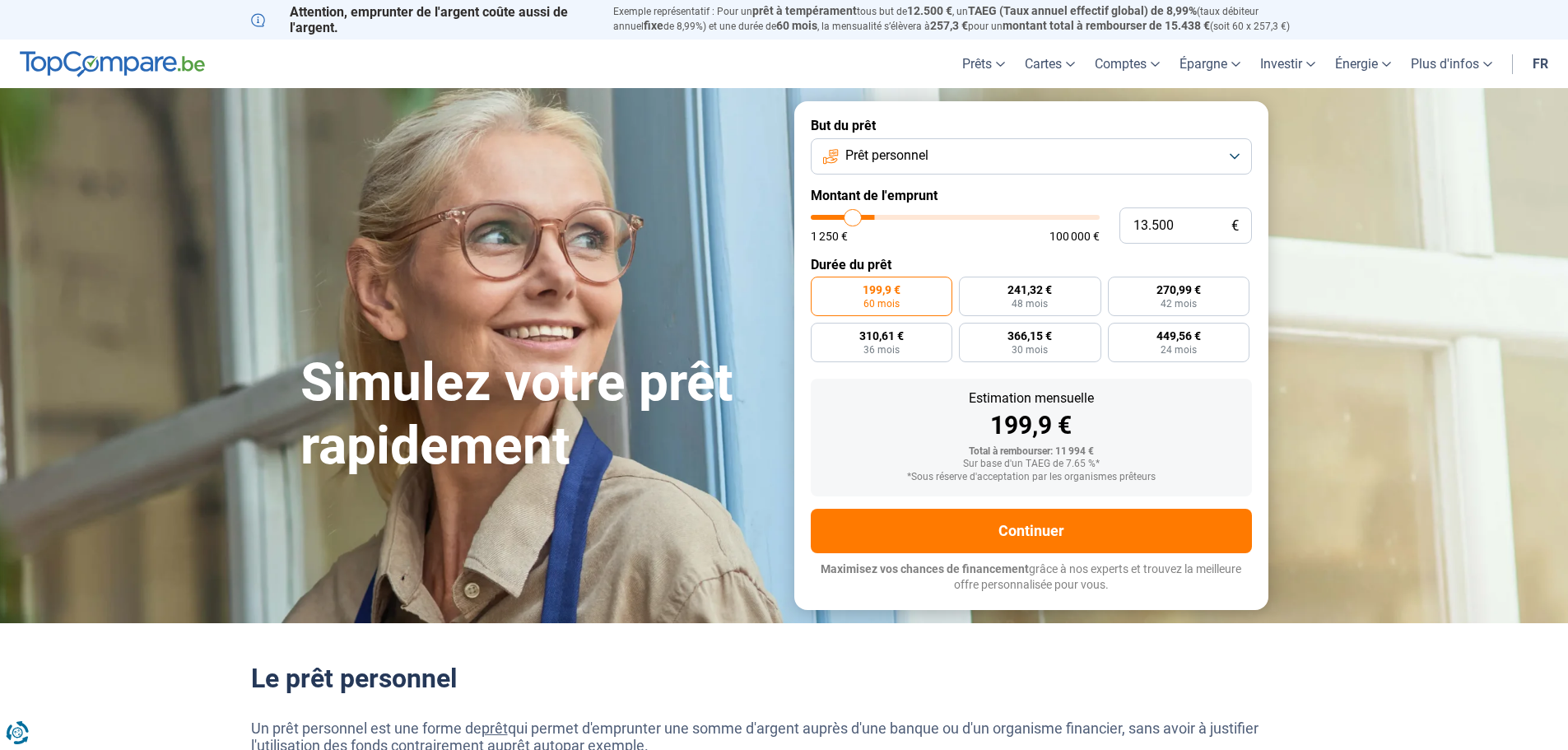
type input "13000"
type input "12.750"
type input "12750"
type input "12.000"
type input "12000"
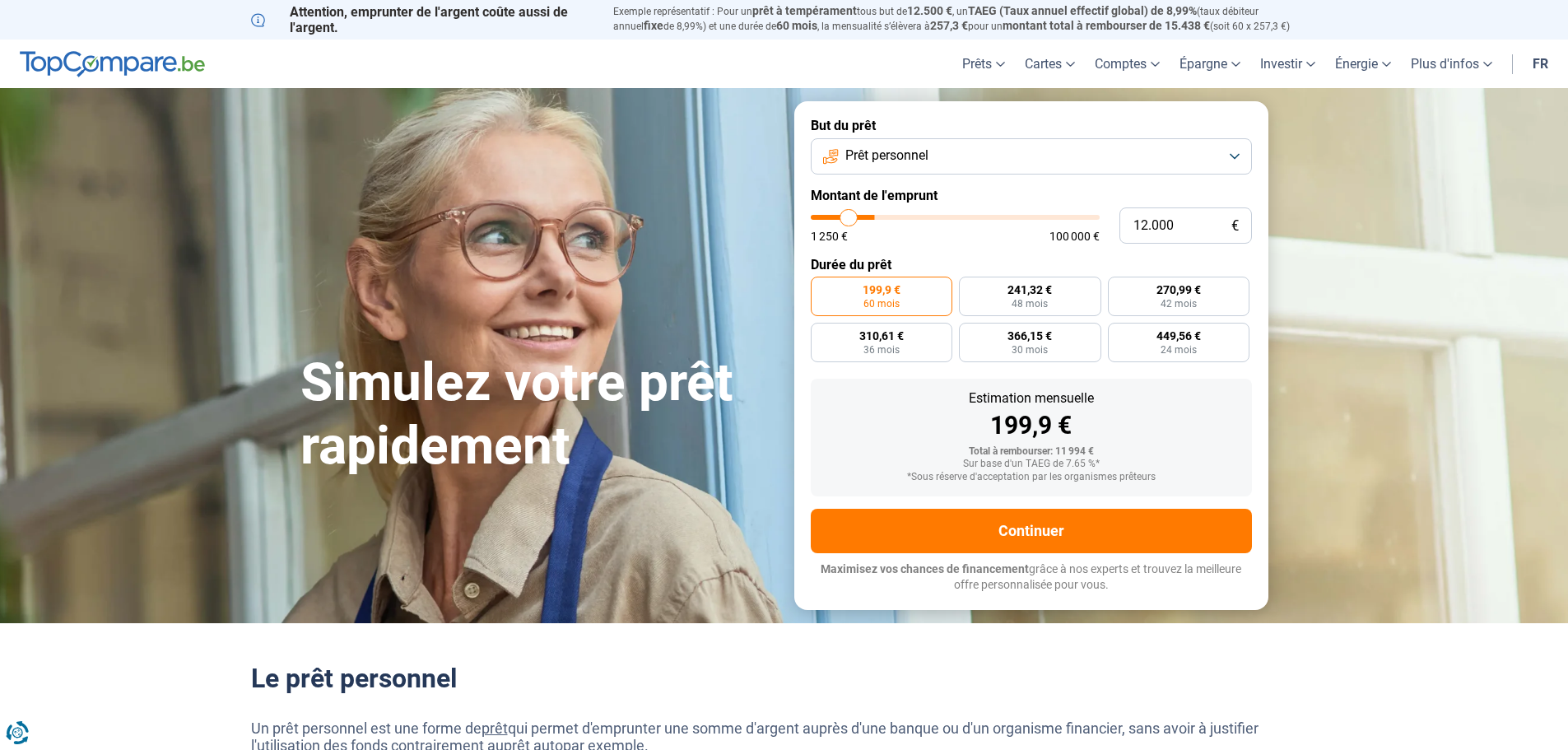
type input "11.750"
type input "11750"
type input "11.500"
type input "11500"
type input "11.000"
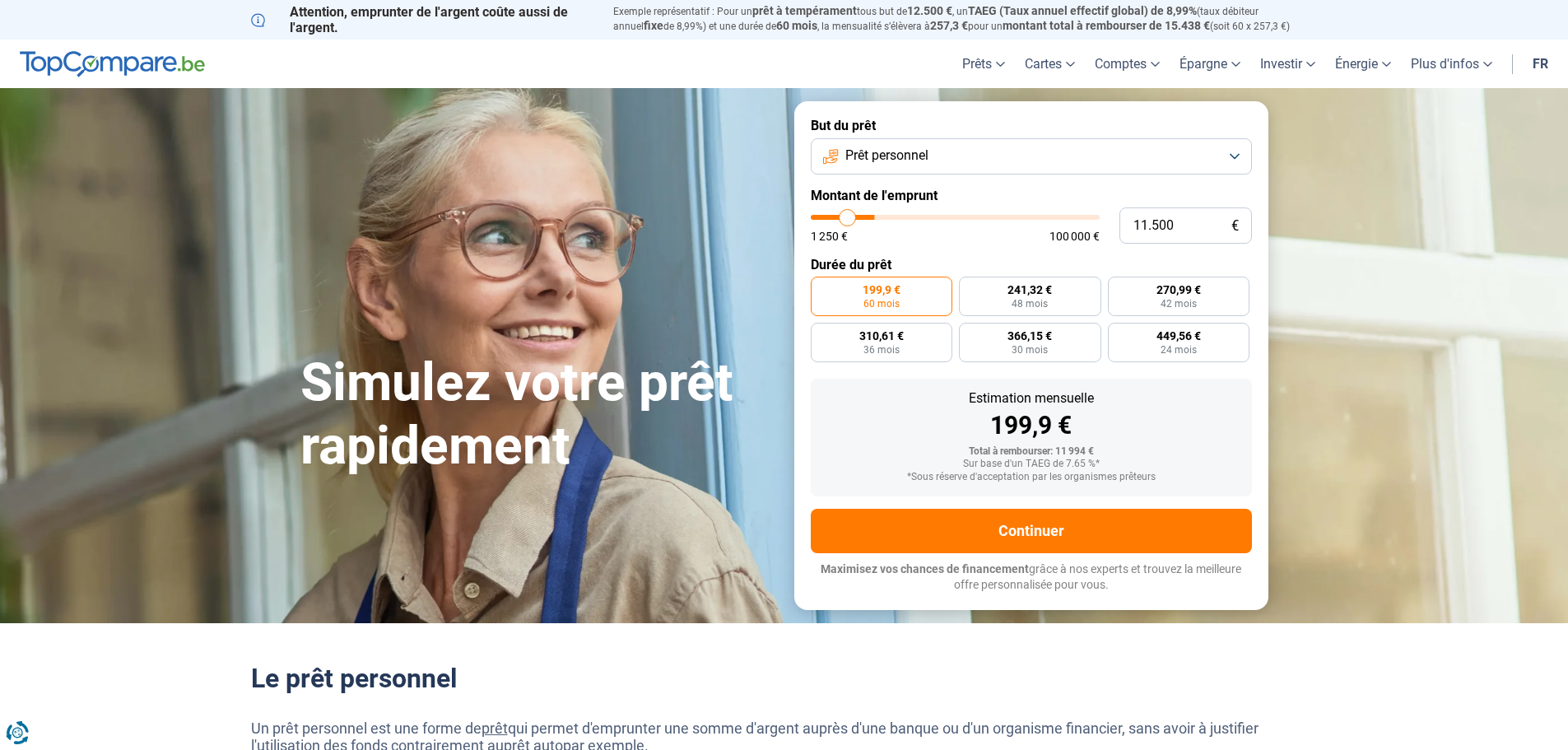
type input "11000"
type input "10.500"
type input "10500"
type input "10.250"
type input "10250"
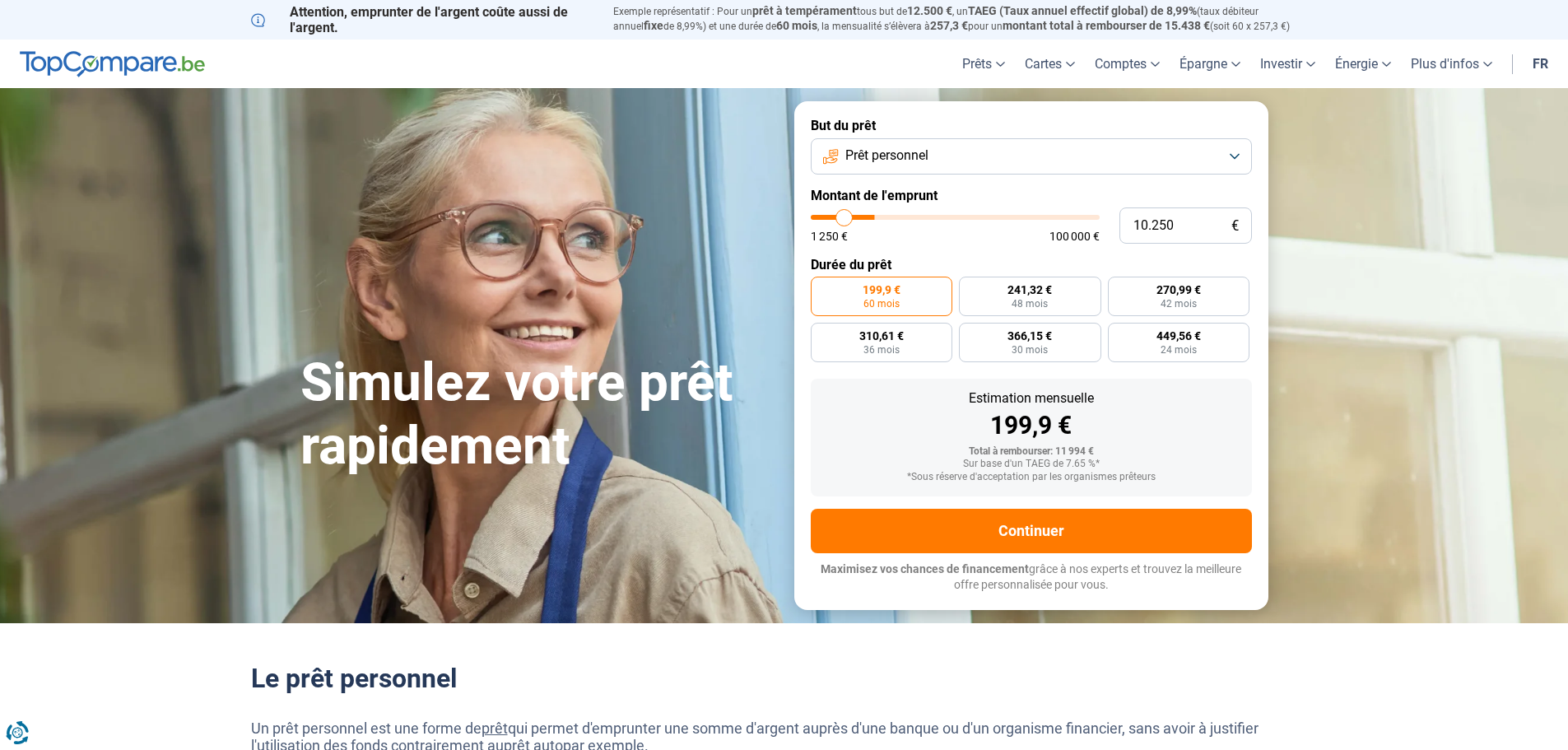
type input "10.000"
type input "10000"
type input "9.750"
type input "9750"
type input "9.500"
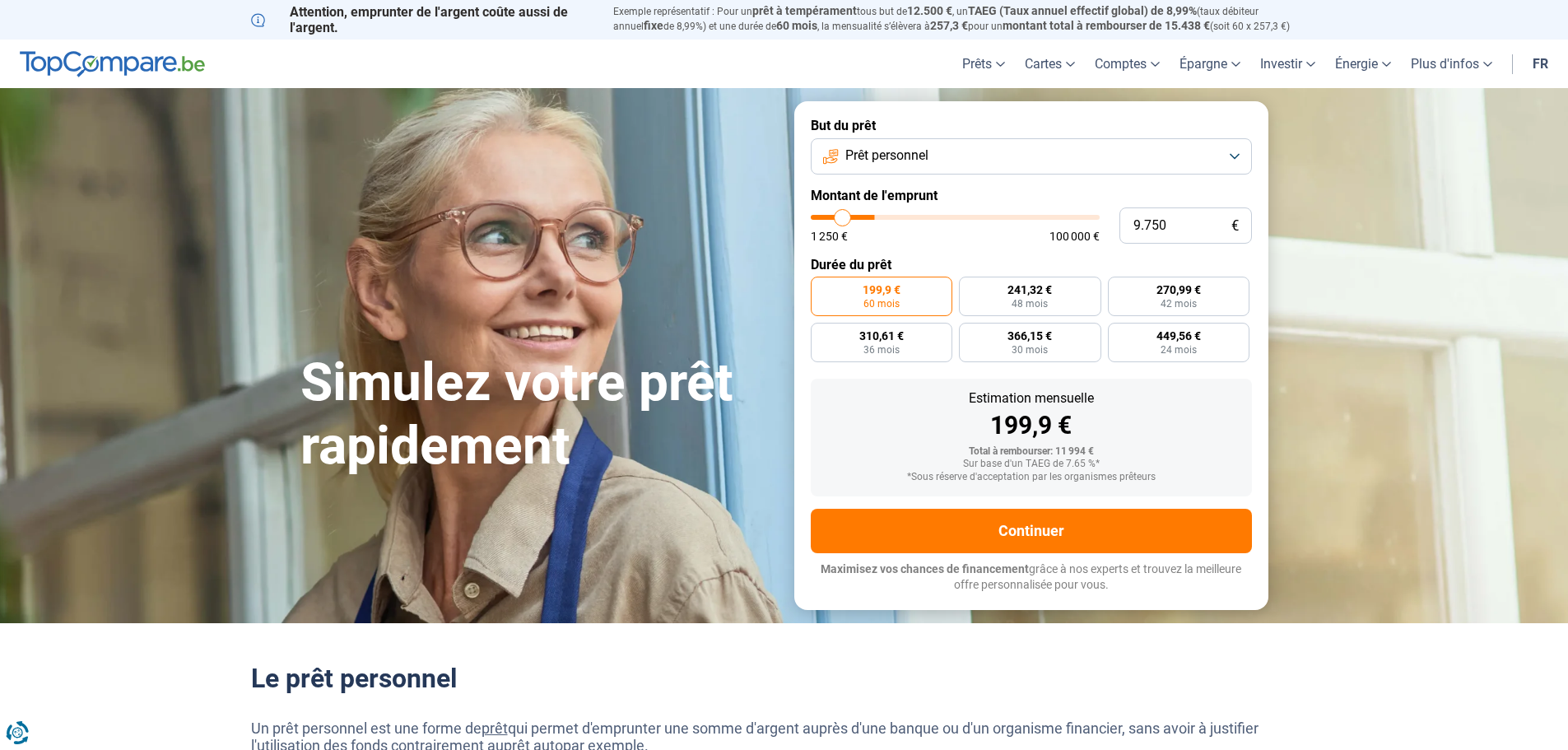
type input "9500"
type input "9.000"
type input "9000"
type input "8.750"
type input "8750"
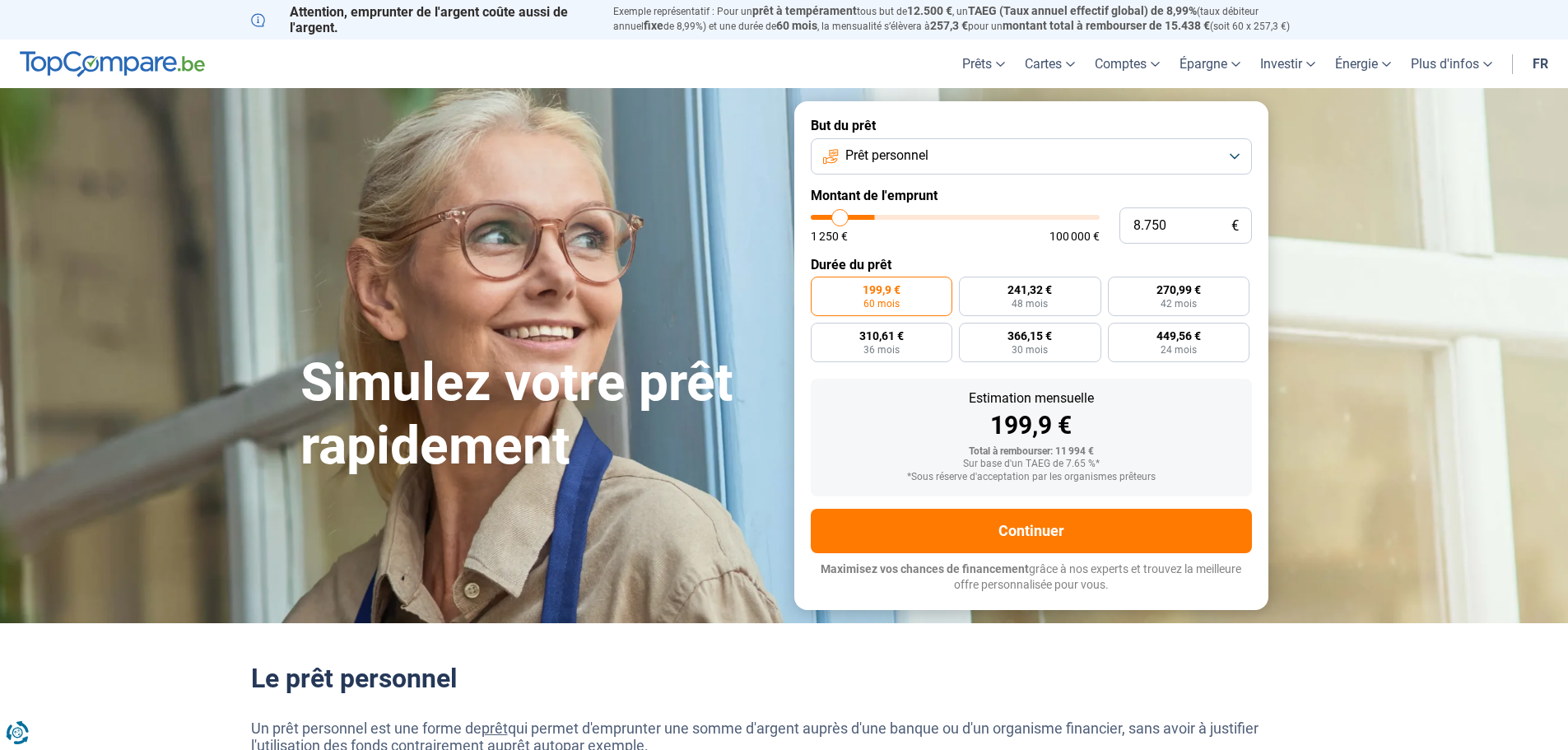
type input "8.500"
type input "8500"
type input "8.250"
type input "8250"
type input "8.000"
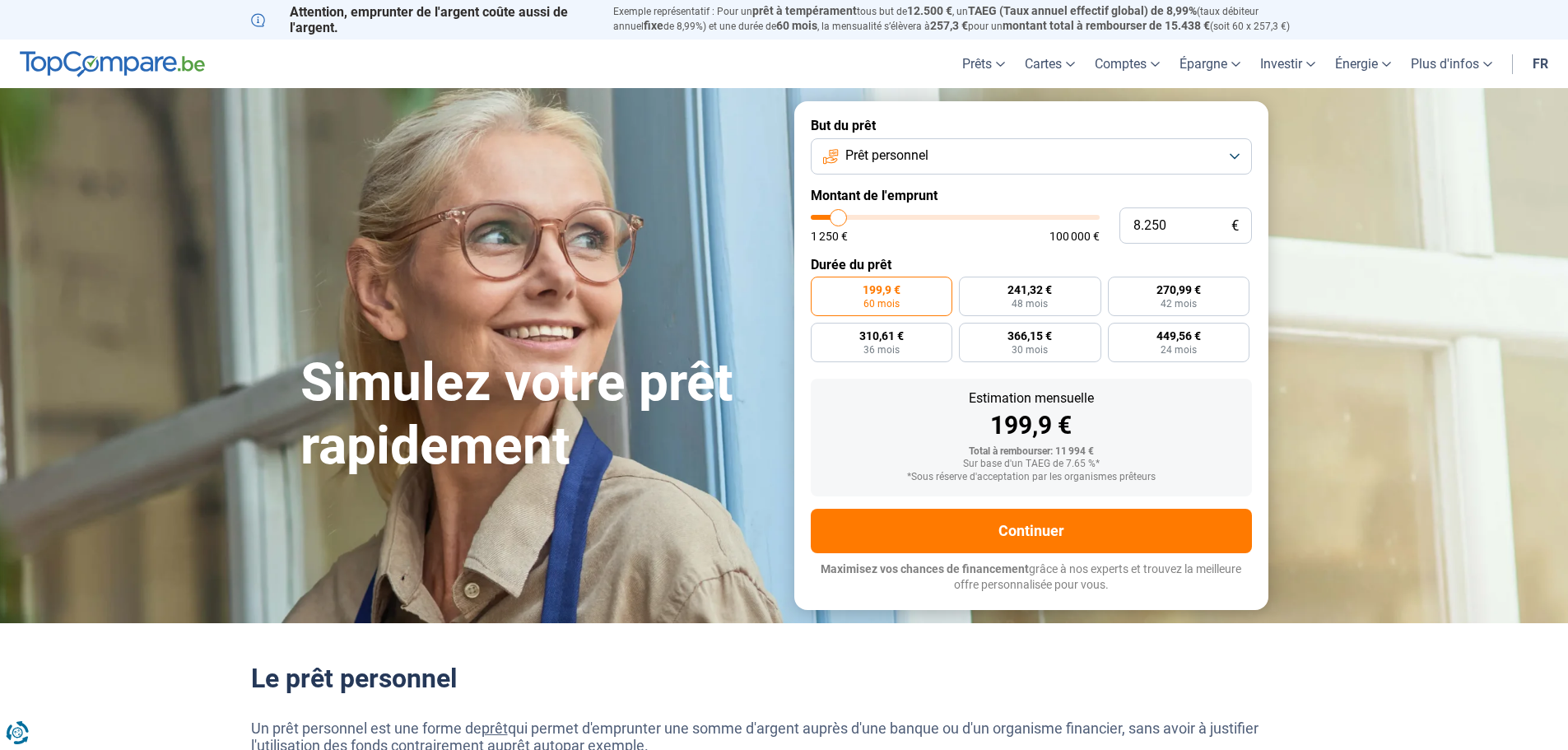
type input "8000"
type input "7.500"
type input "7500"
type input "7.000"
type input "7000"
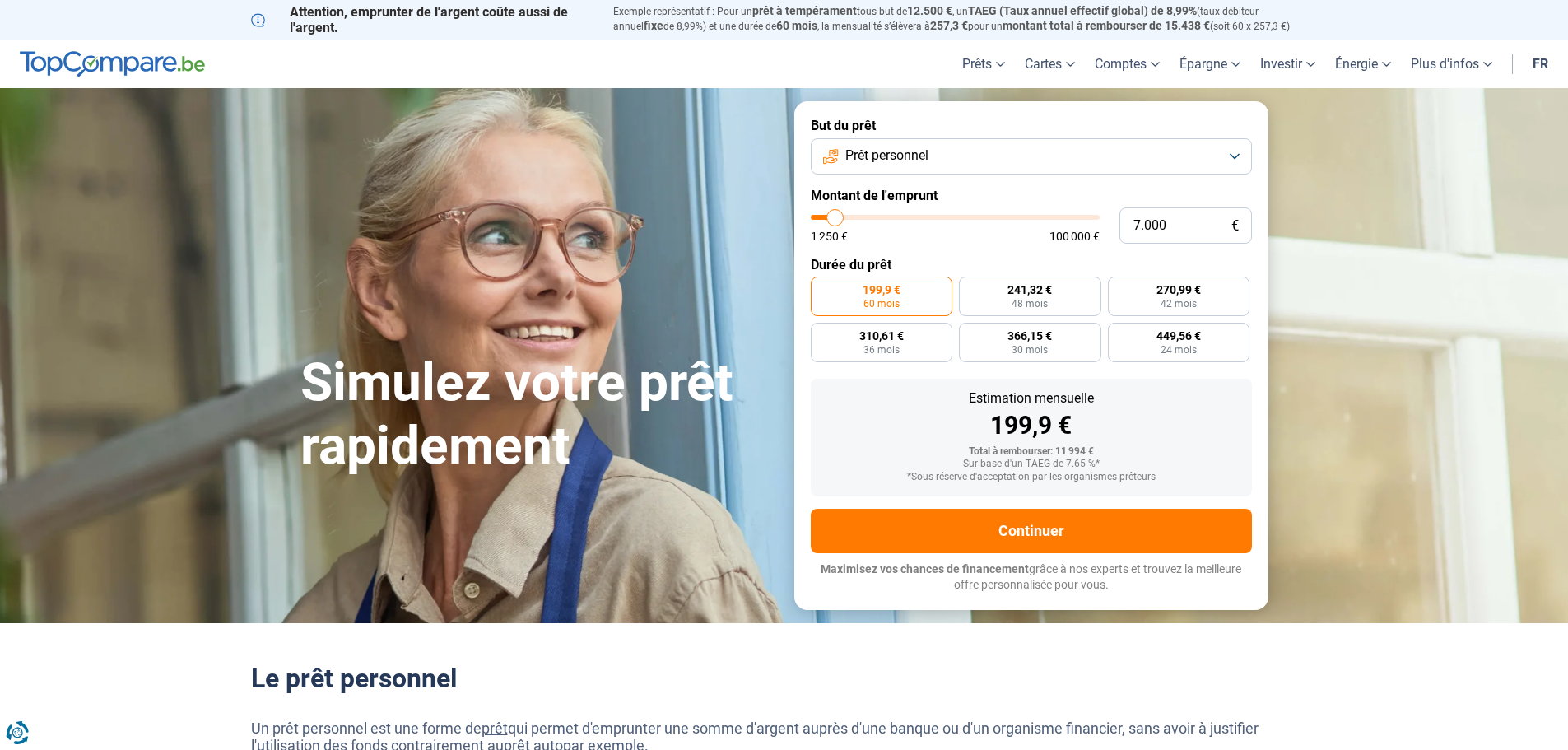
type input "6.750"
type input "6750"
type input "6.500"
type input "6500"
type input "6.000"
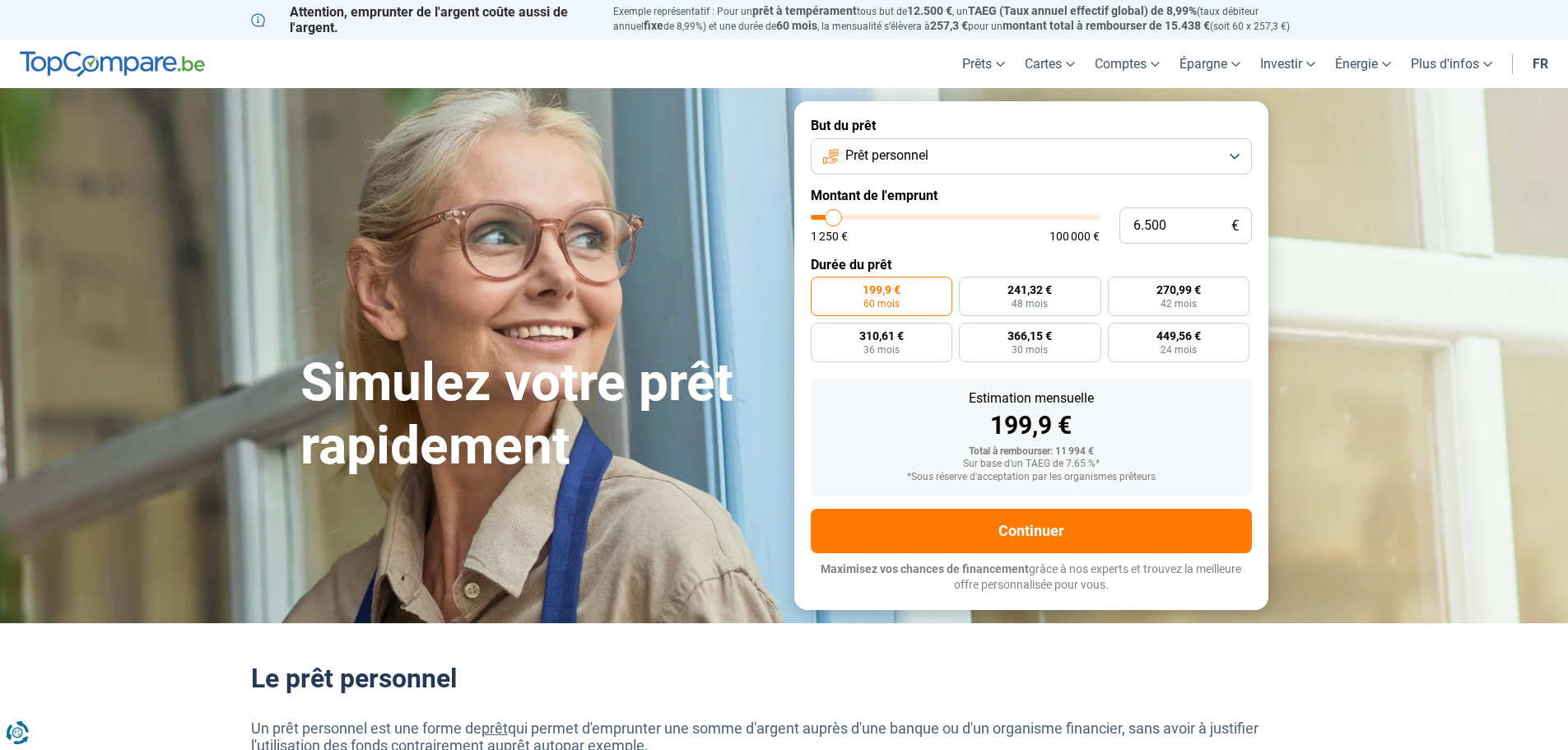
type input "6000"
type input "5.750"
type input "5750"
type input "5.500"
type input "5500"
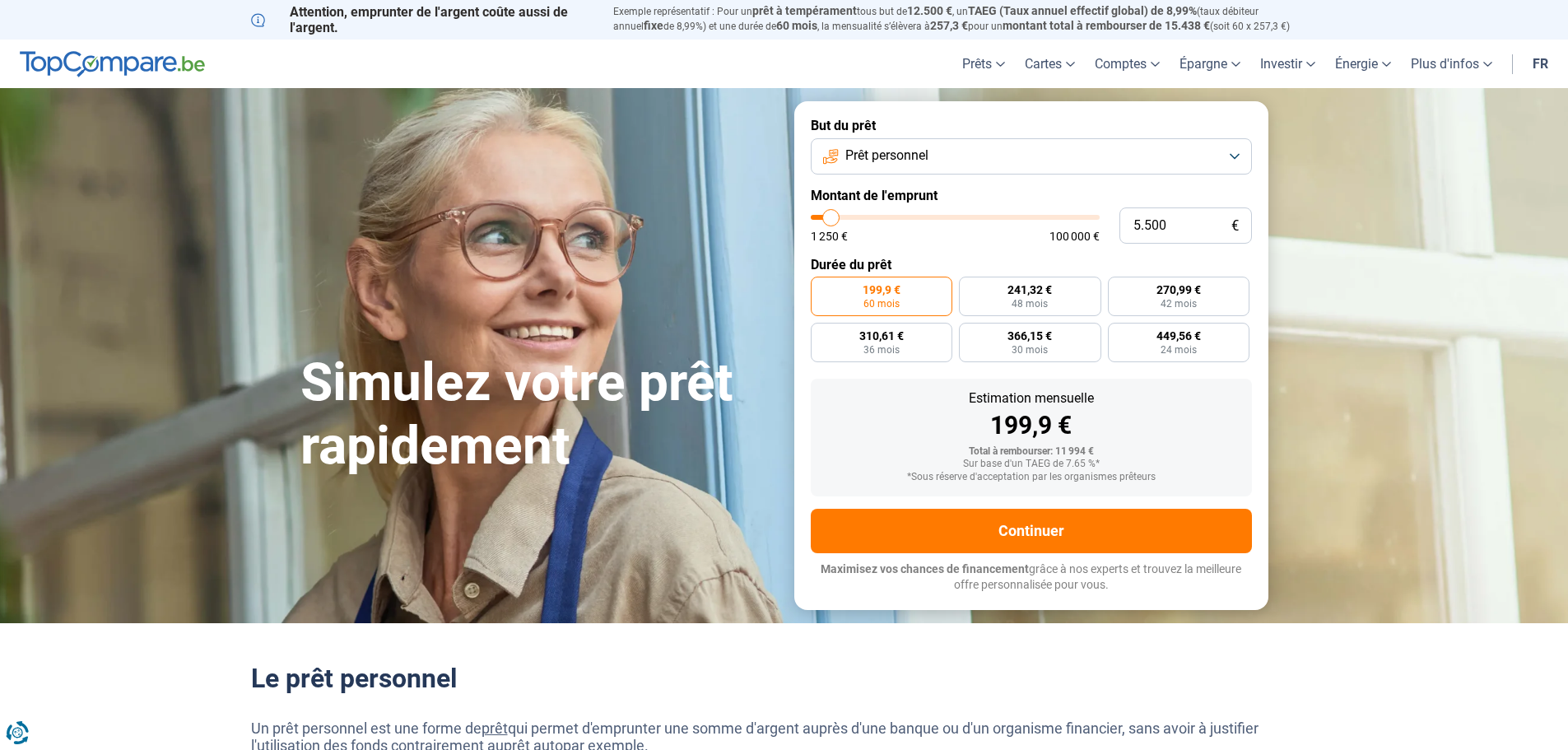
type input "5.250"
type input "5250"
type input "4.500"
type input "4500"
type input "4.250"
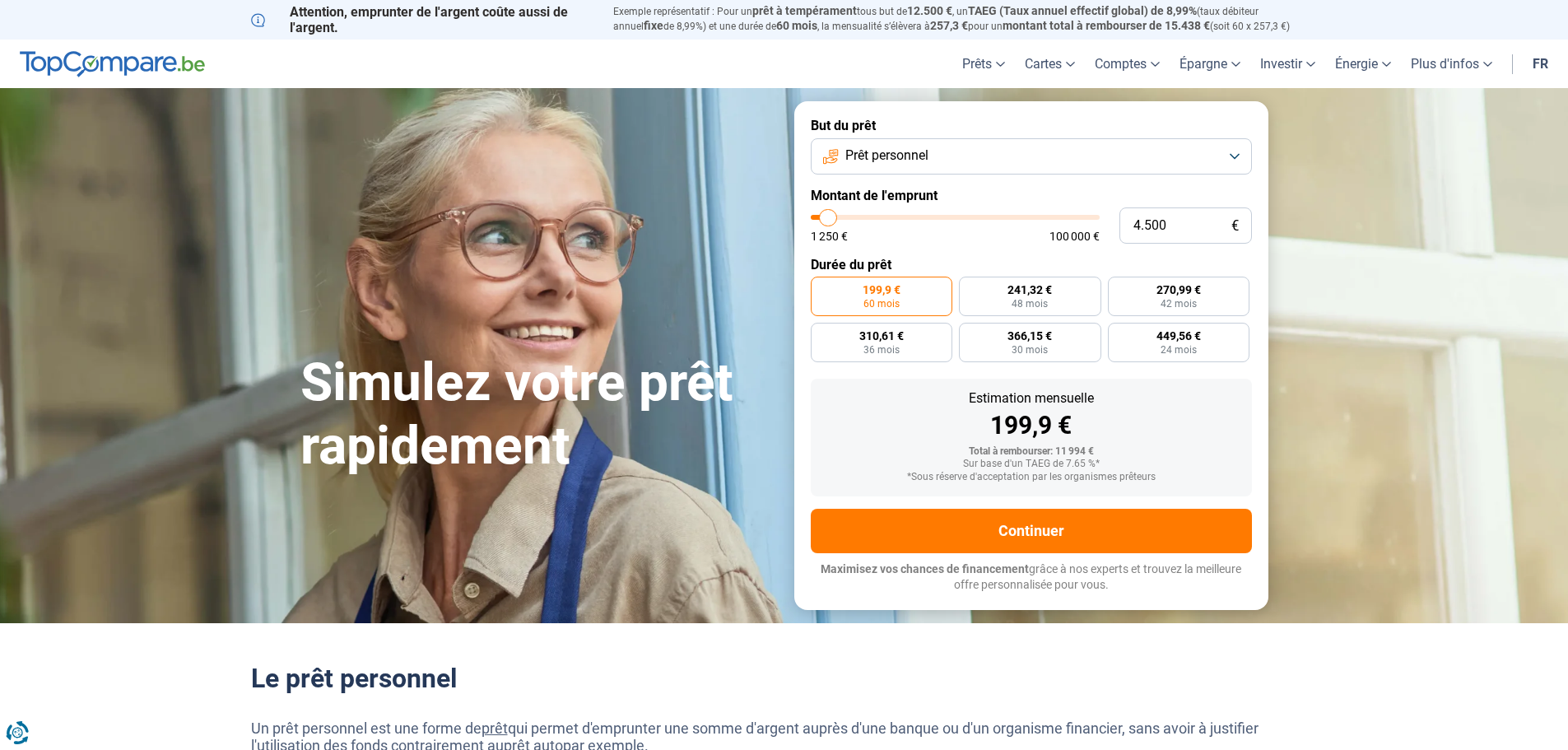
type input "4250"
type input "4.000"
type input "4000"
type input "3.500"
type input "3500"
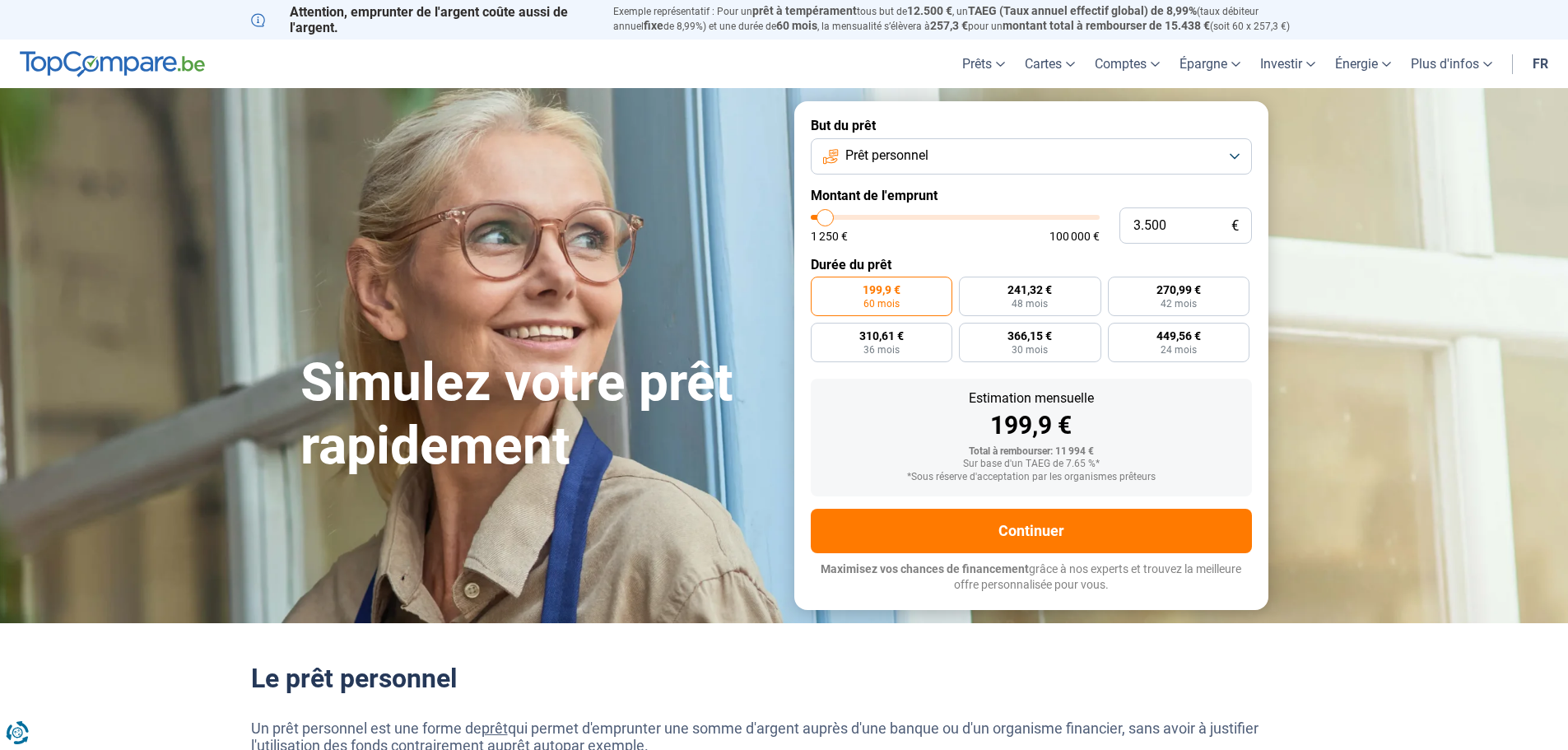
type input "3.000"
type input "3000"
type input "2.750"
type input "2750"
type input "2.250"
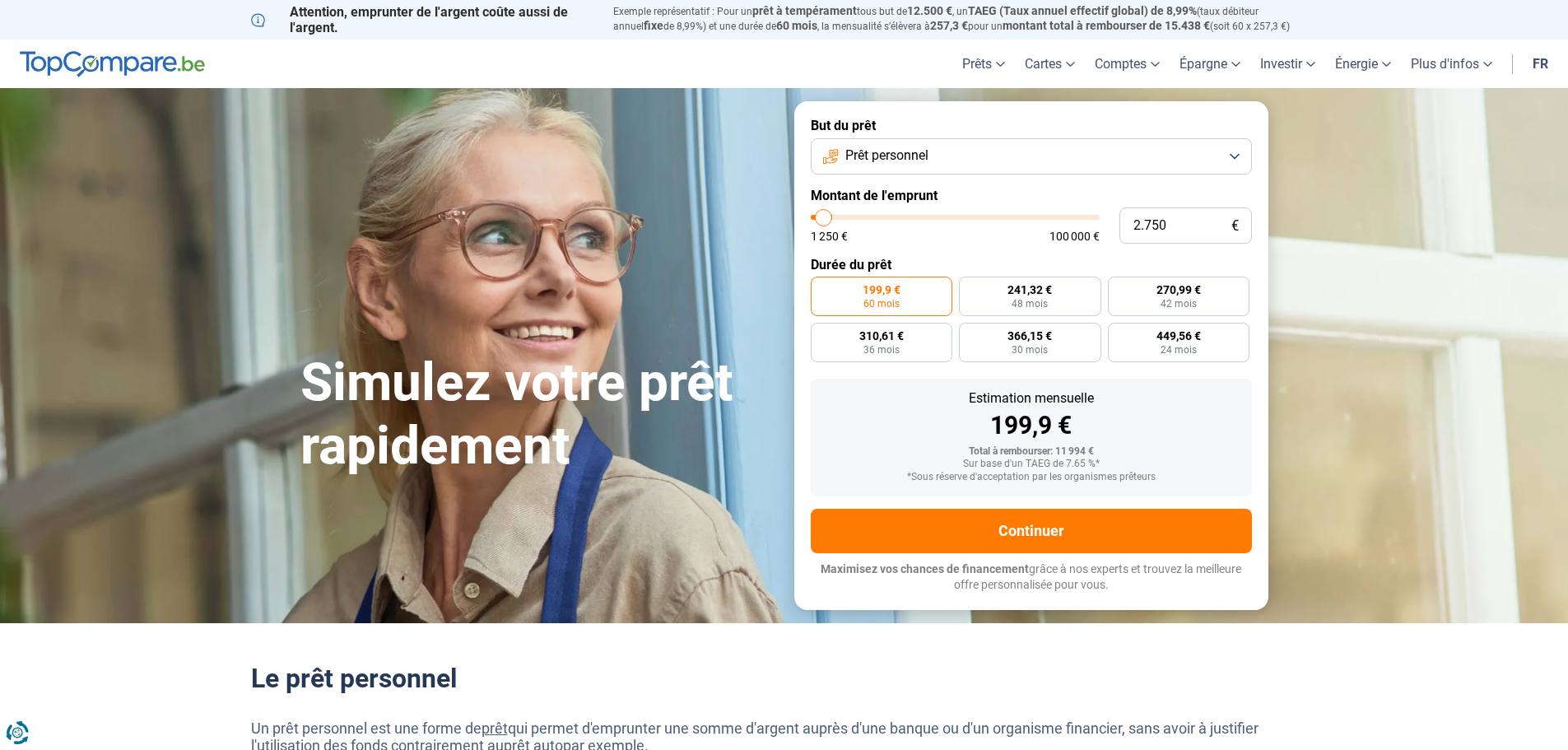
type input "2250"
type input "2.000"
type input "2000"
type input "1.500"
type input "1500"
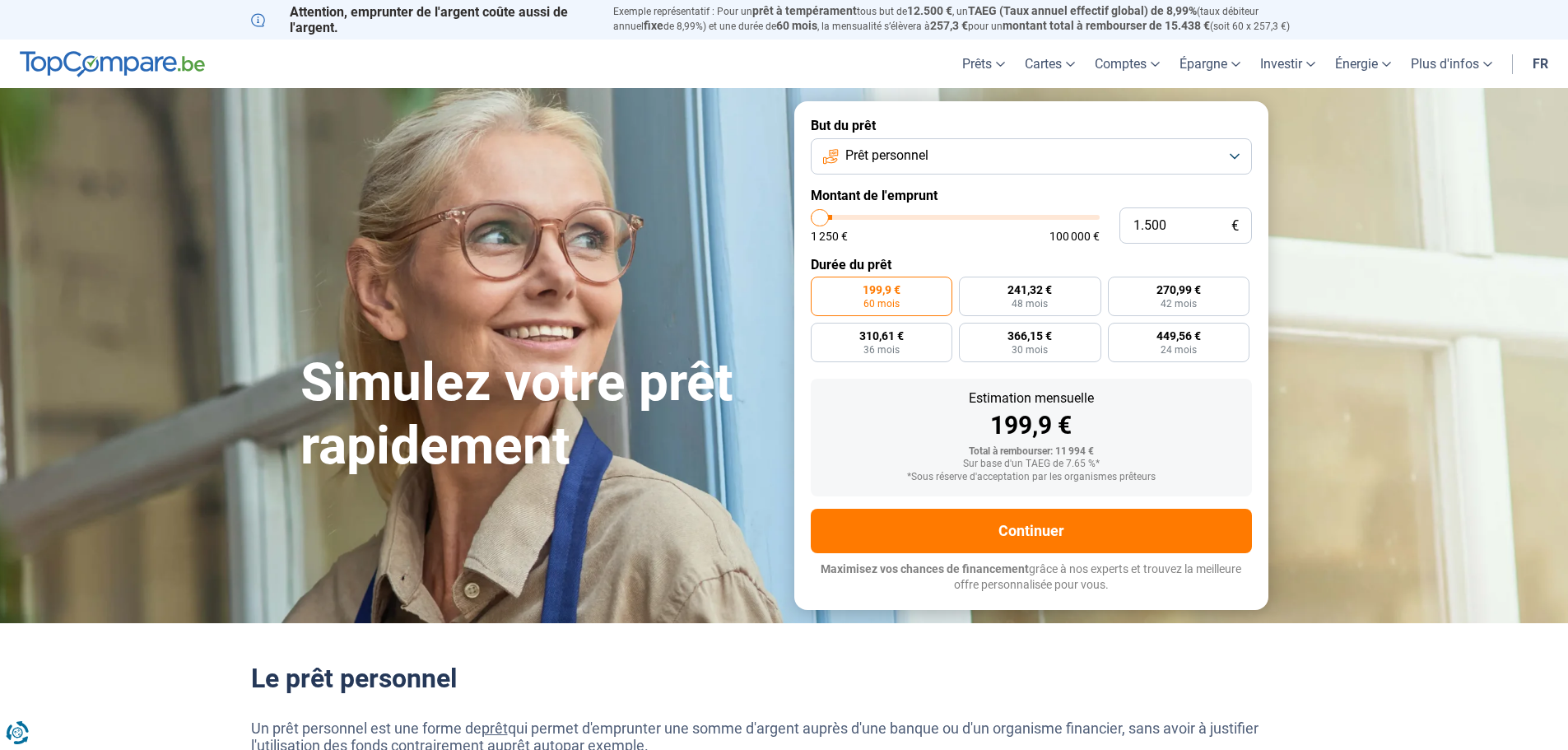
type input "1.250"
drag, startPoint x: 847, startPoint y: 222, endPoint x: 833, endPoint y: 235, distance: 19.1
type input "1250"
click at [814, 219] on input "range" at bounding box center [954, 217] width 289 height 5
radio input "true"
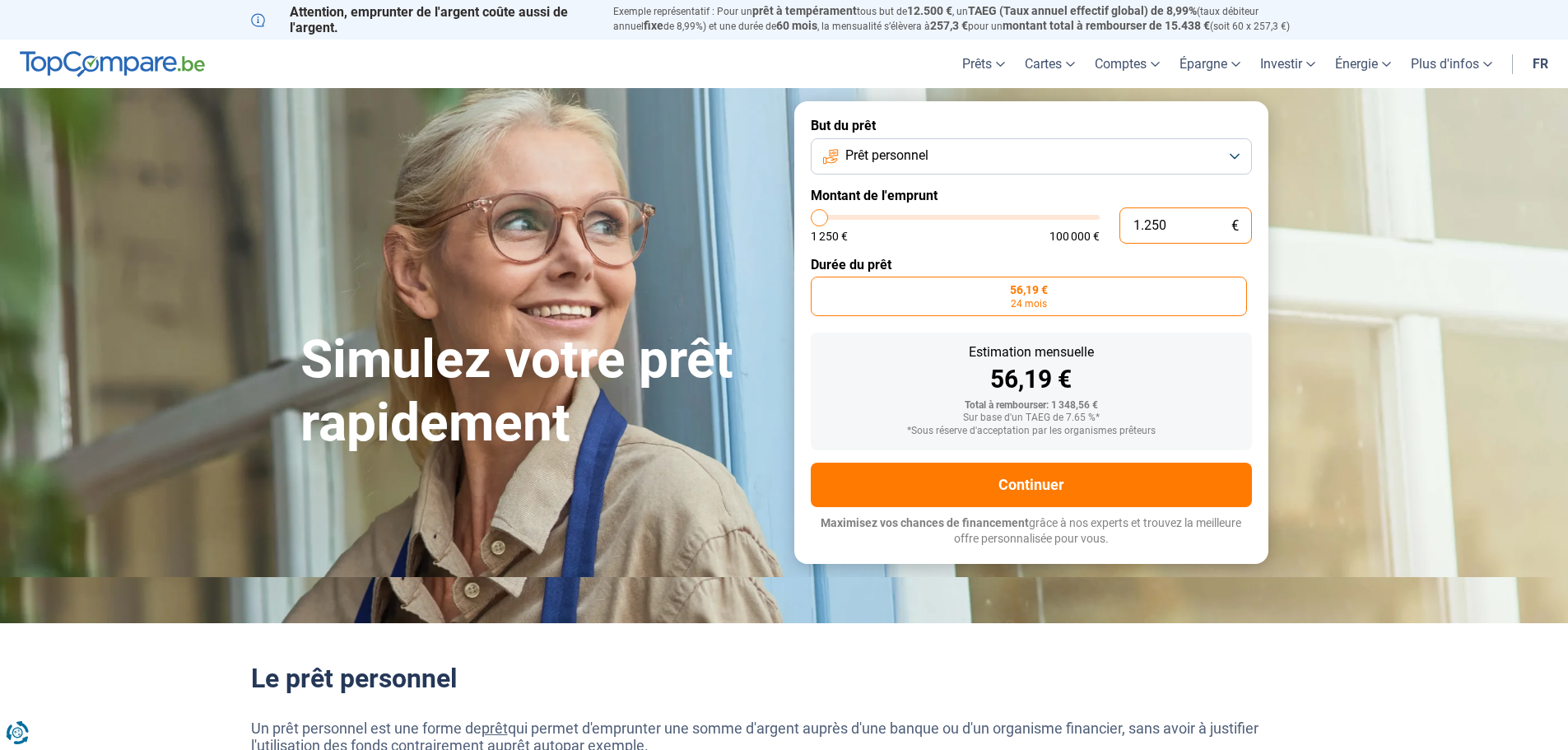
click at [1169, 228] on input "1.250" at bounding box center [1186, 226] width 132 height 36
type input "3"
type input "1250"
type input "38"
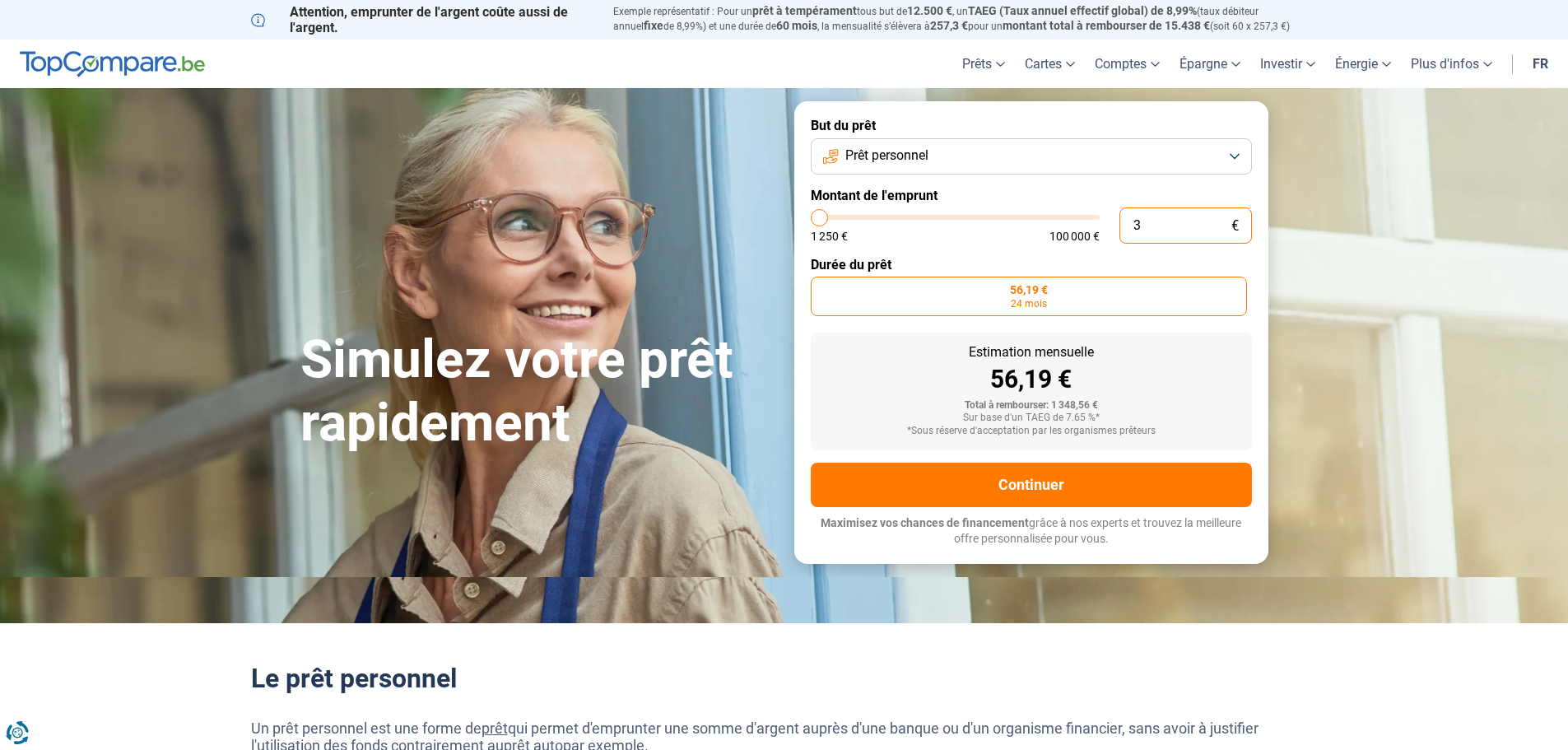
type input "1250"
type input "380"
type input "1250"
type input "3.800"
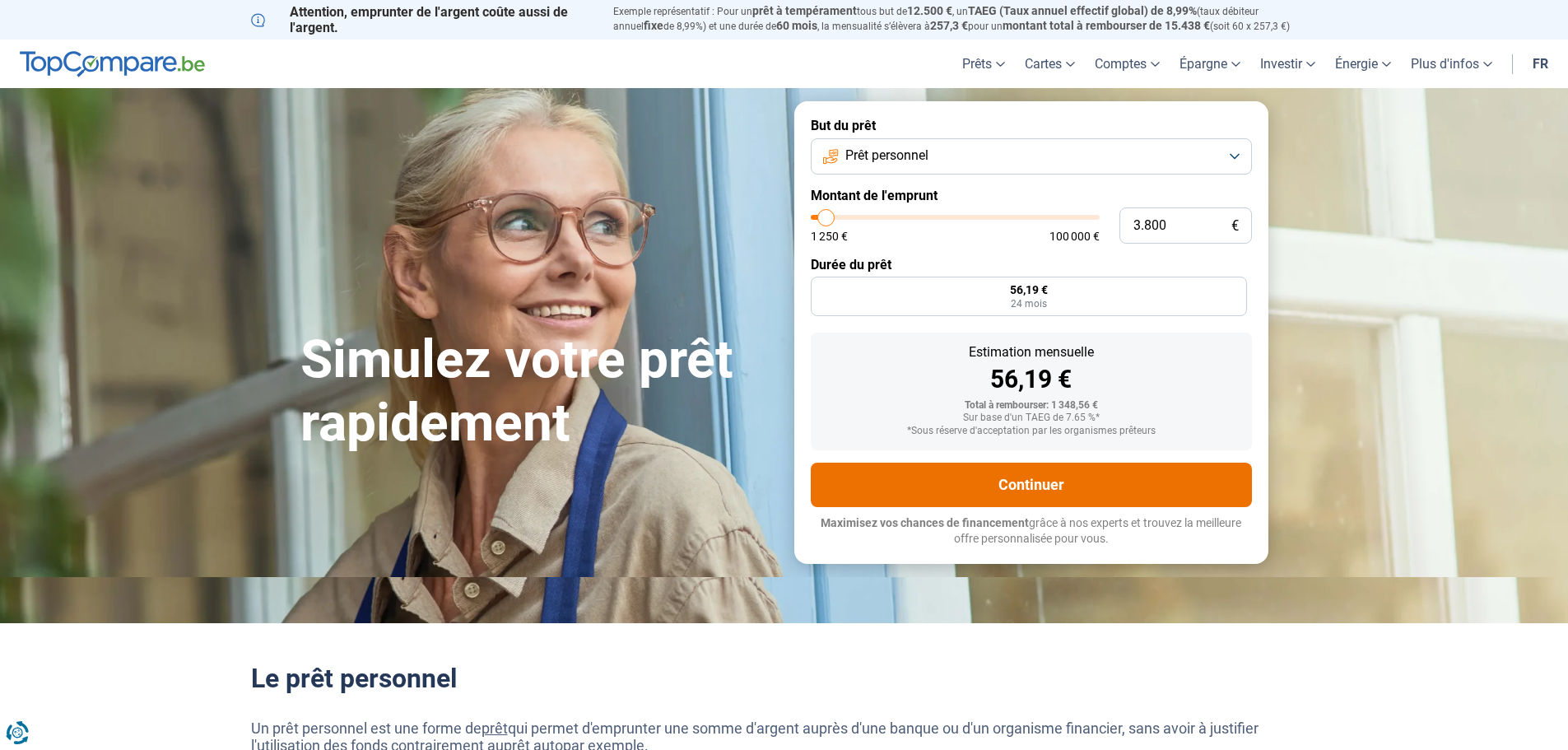
click at [1105, 473] on button "Continuer" at bounding box center [1031, 484] width 441 height 44
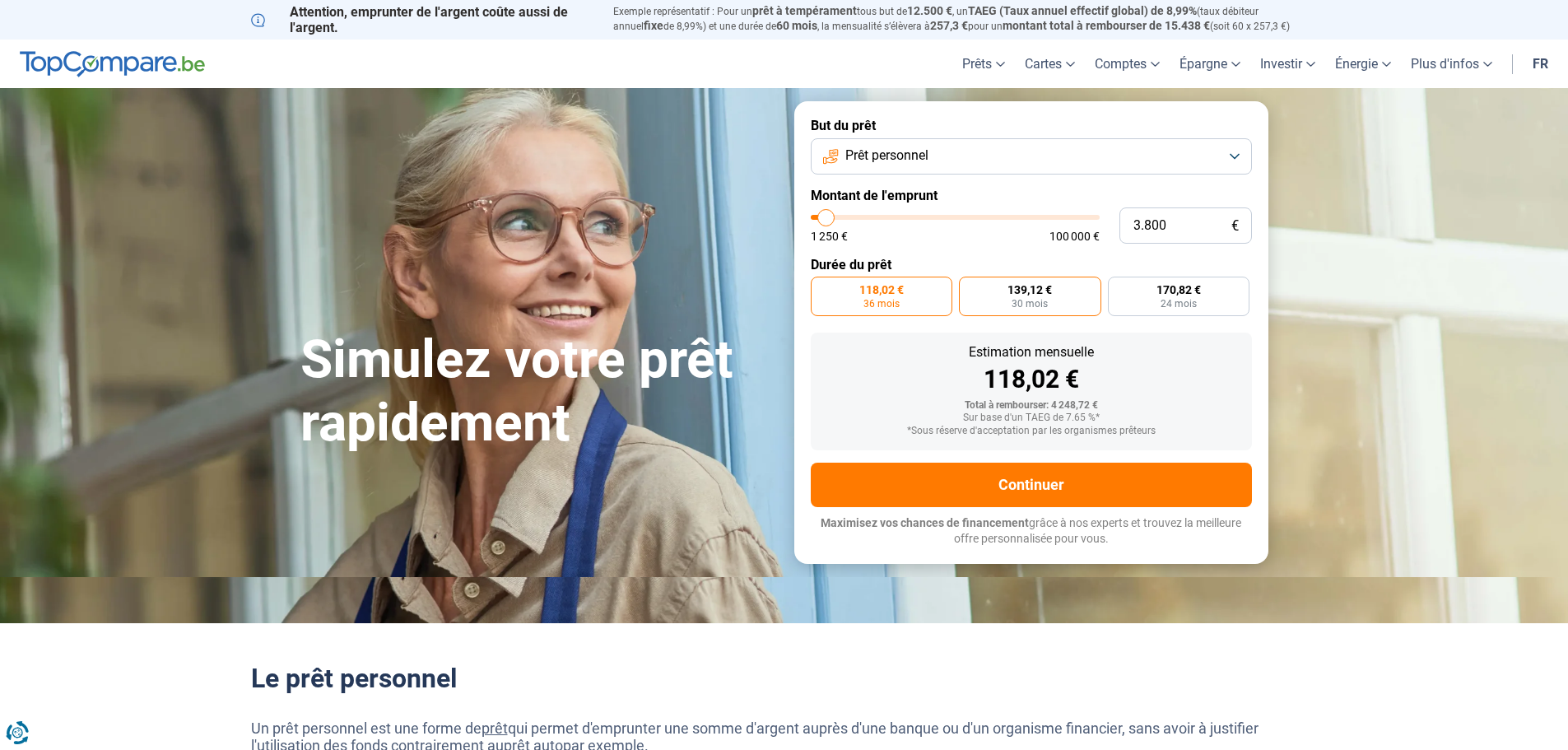
click at [1060, 302] on label "139,12 € 30 mois" at bounding box center [1030, 297] width 142 height 40
click at [970, 287] on input "139,12 € 30 mois" at bounding box center [964, 282] width 11 height 11
